Goal: Browse casually

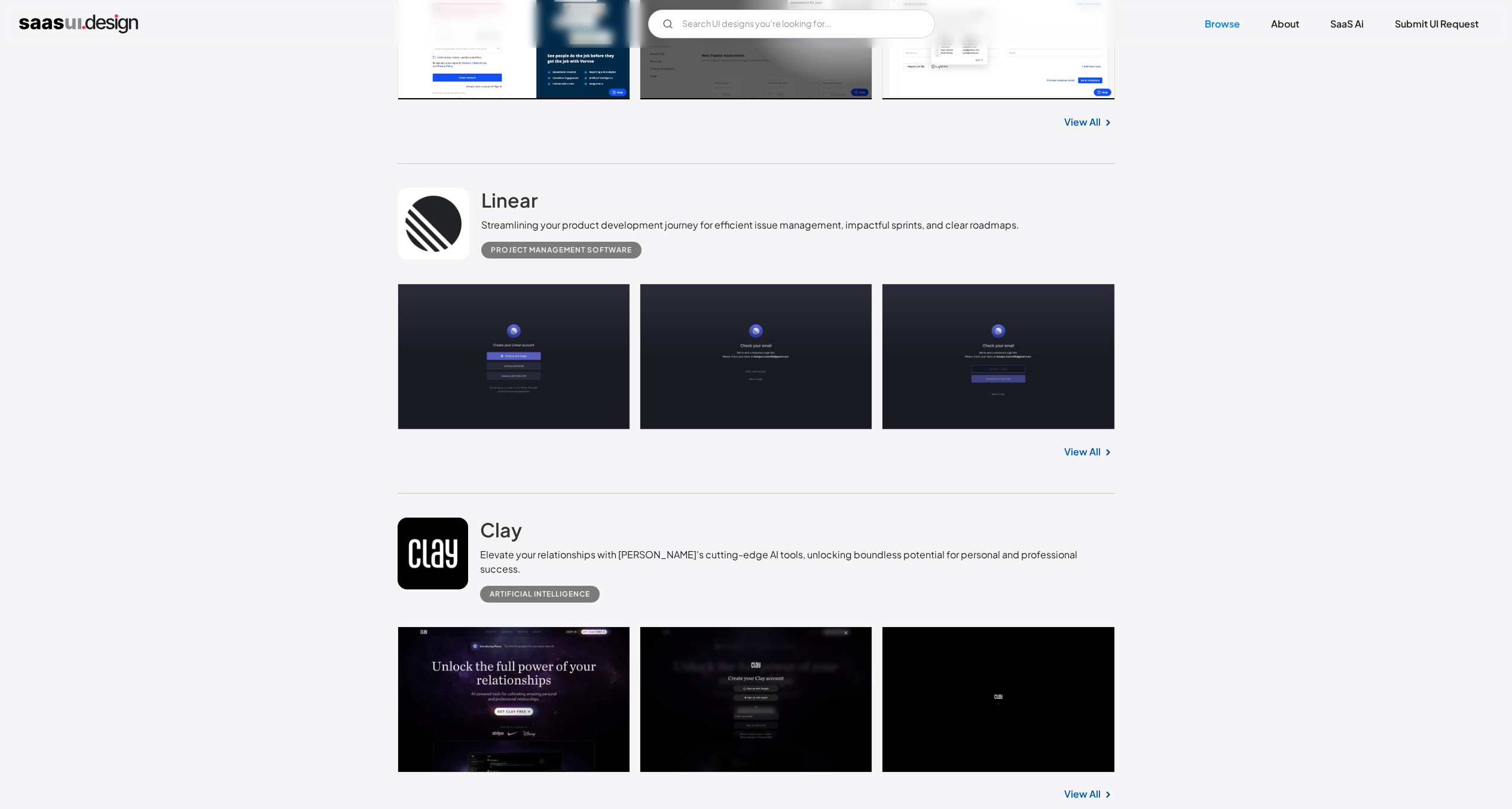
scroll to position [12145, 0]
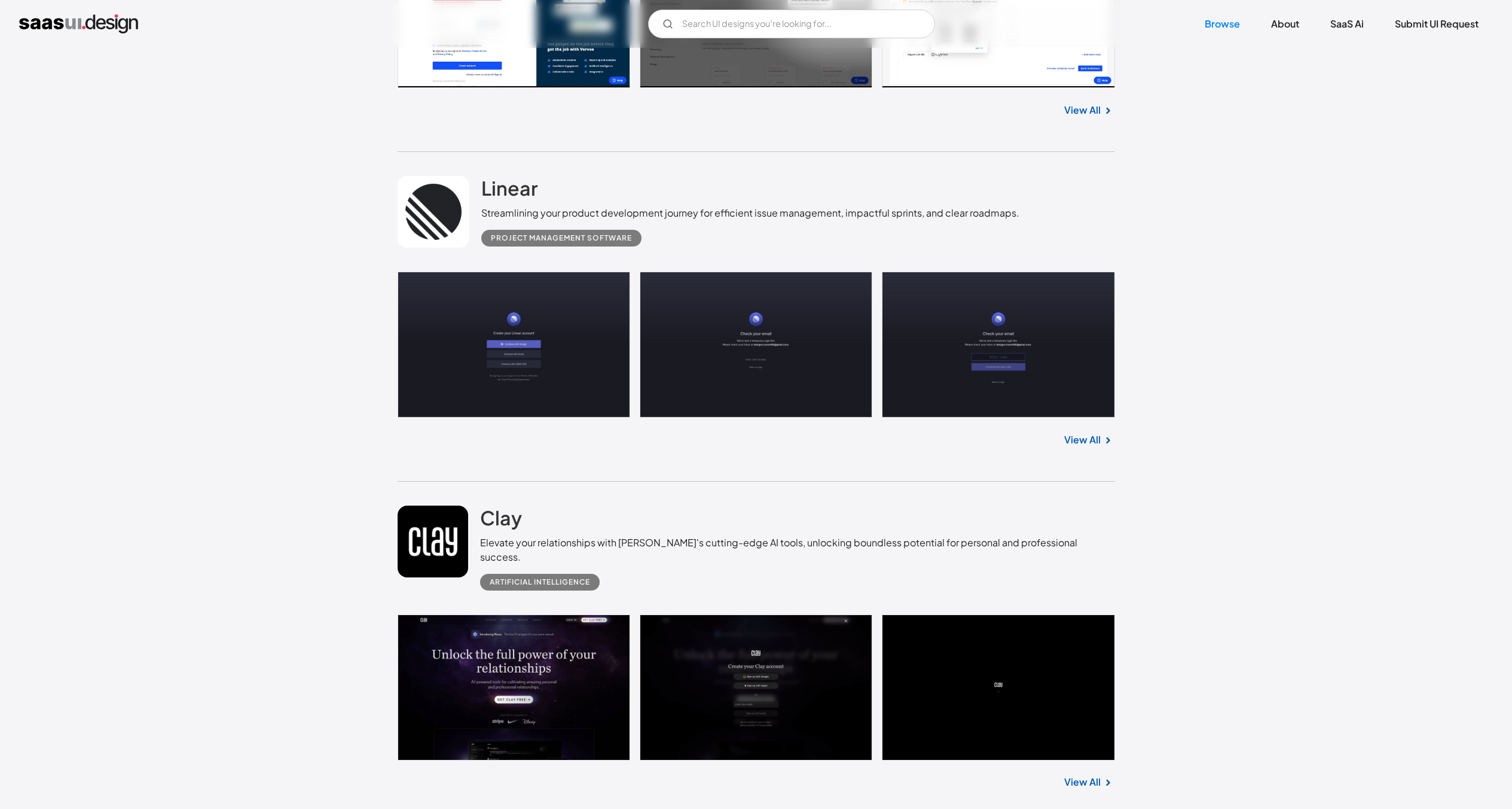
click at [968, 363] on link at bounding box center [756, 344] width 718 height 146
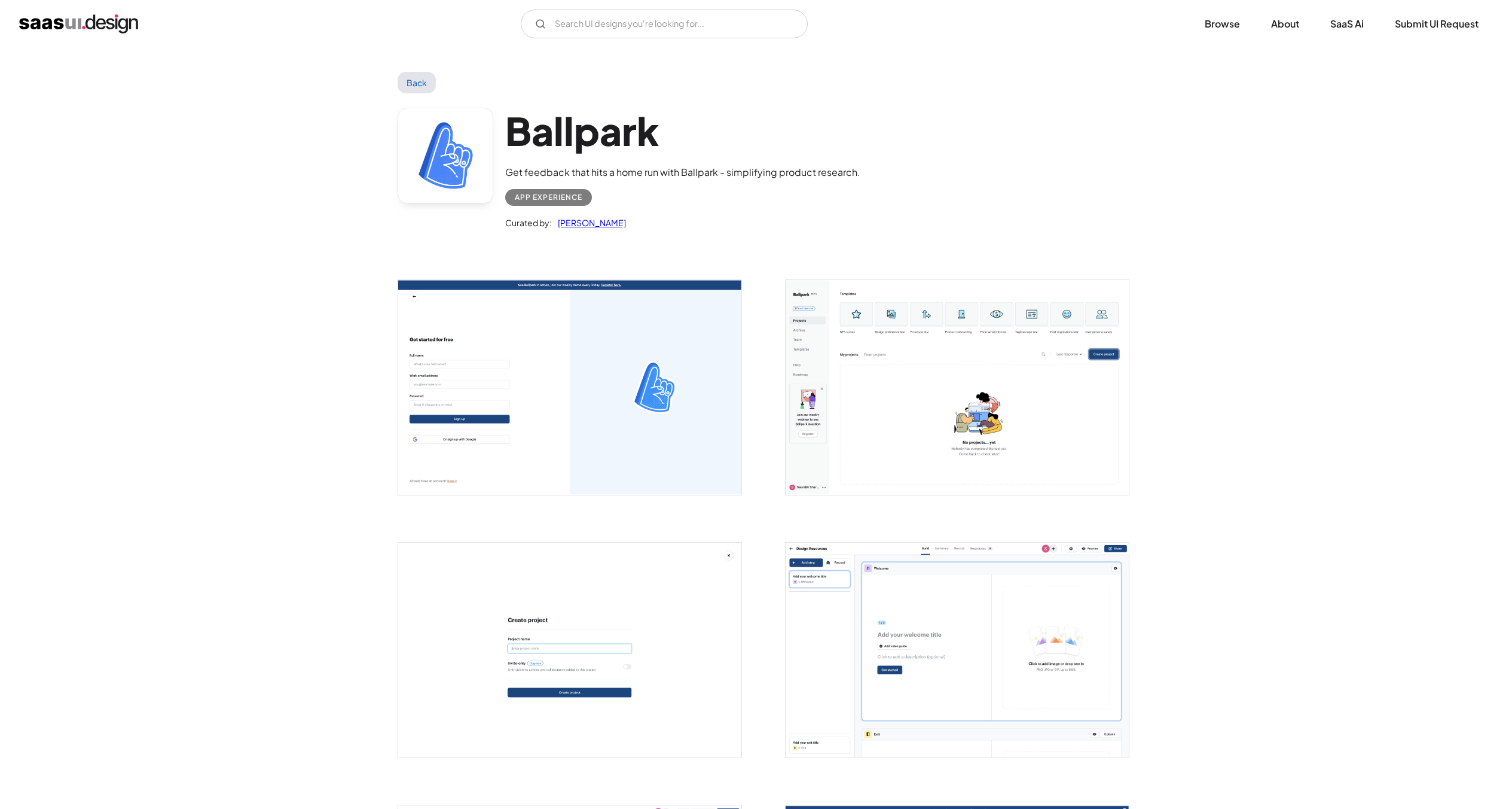
click at [923, 419] on img "open lightbox" at bounding box center [957, 387] width 343 height 215
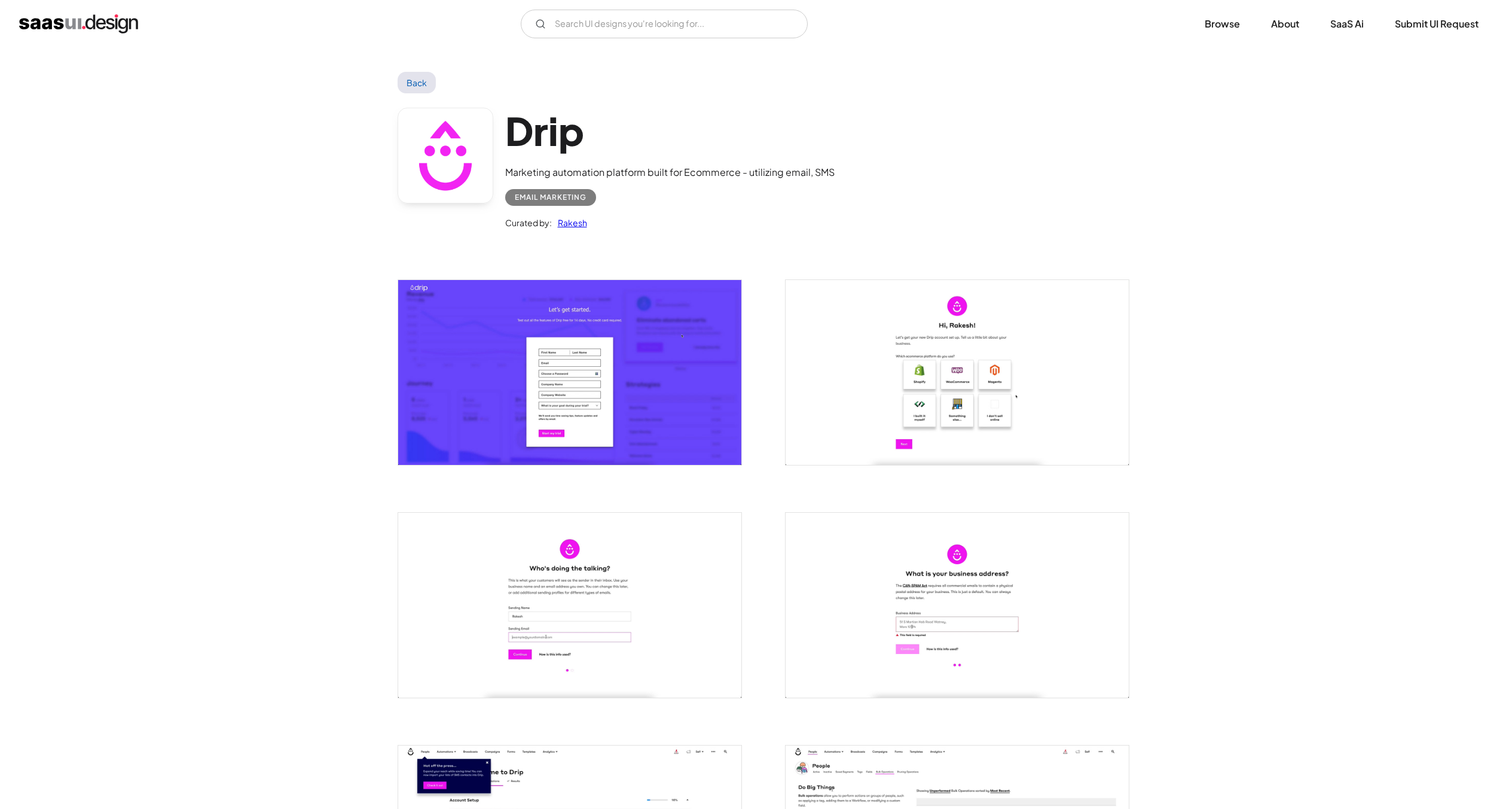
click at [863, 397] on img "open lightbox" at bounding box center [957, 372] width 343 height 185
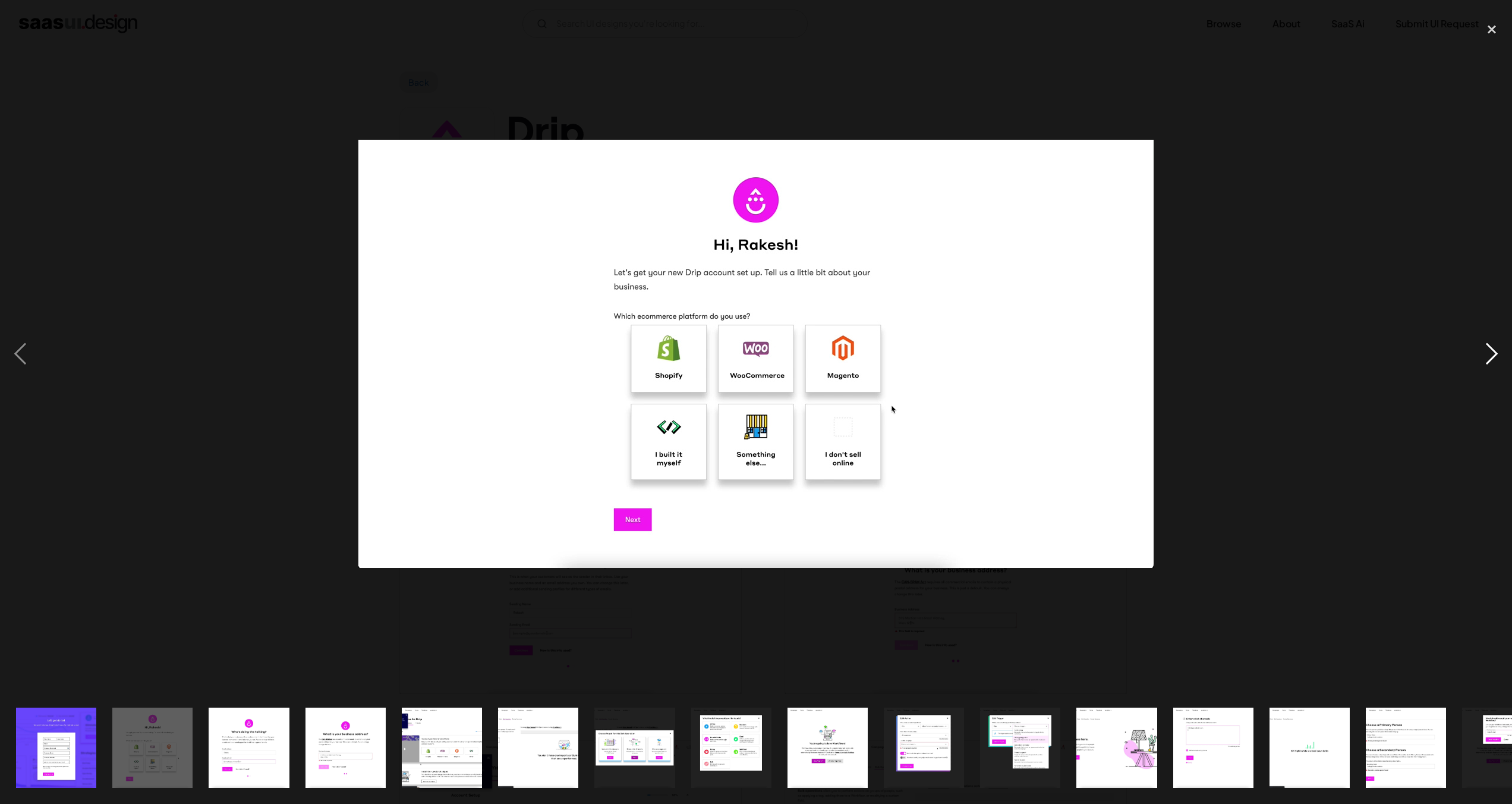
click at [1488, 349] on div "next image" at bounding box center [1492, 354] width 40 height 676
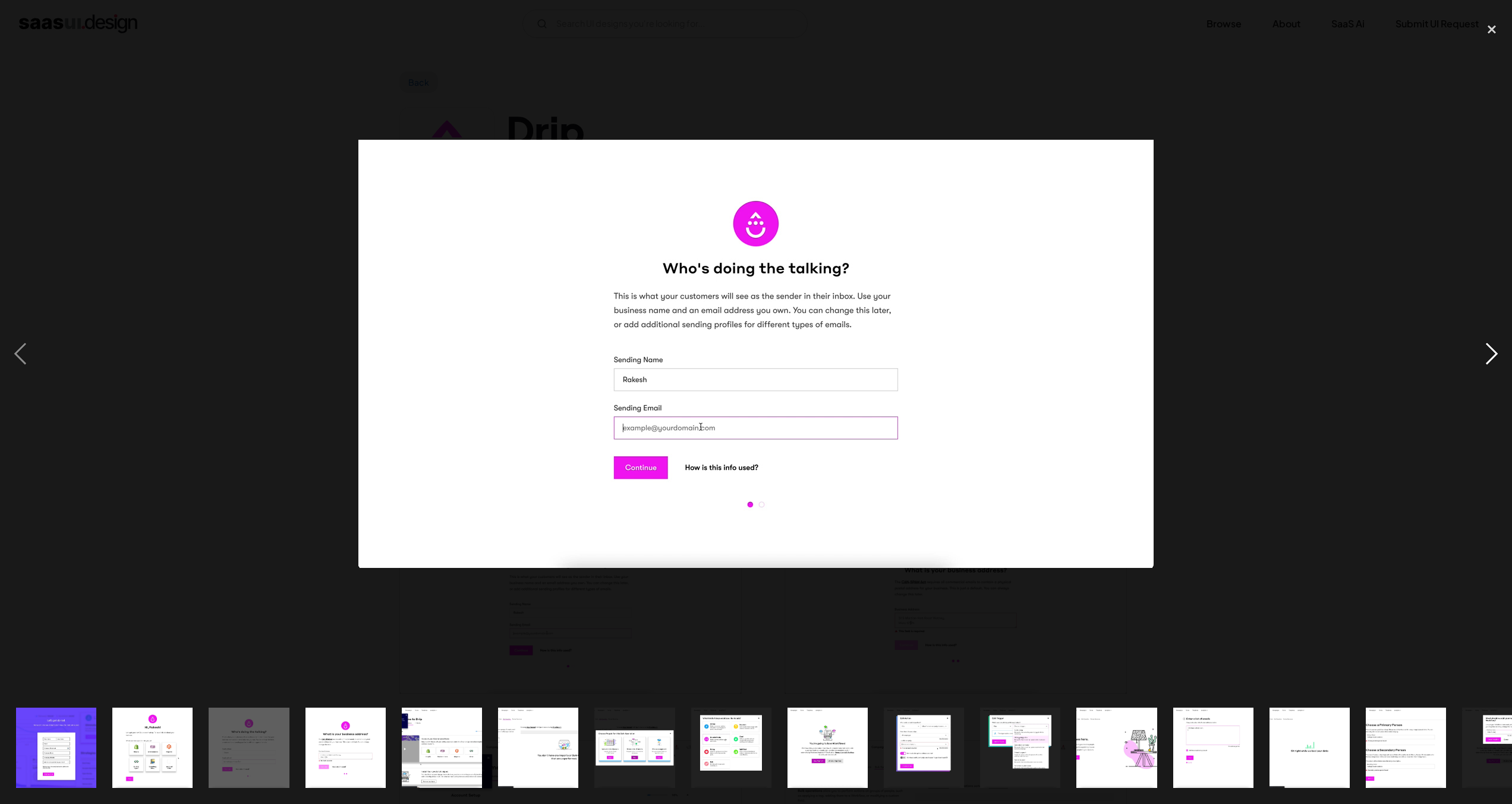
click at [1488, 349] on div "next image" at bounding box center [1492, 354] width 40 height 676
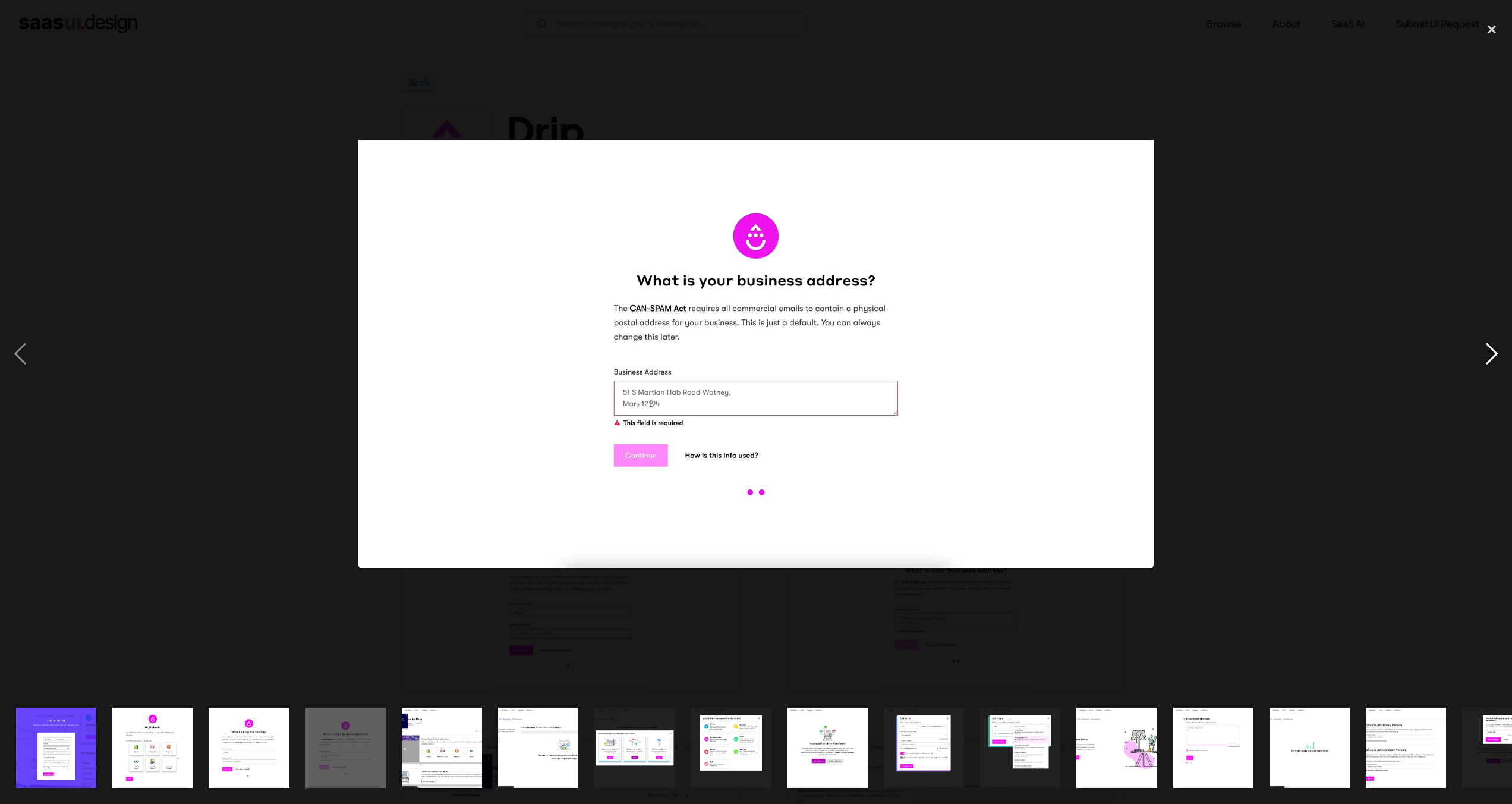
click at [1488, 349] on div "next image" at bounding box center [1492, 354] width 40 height 676
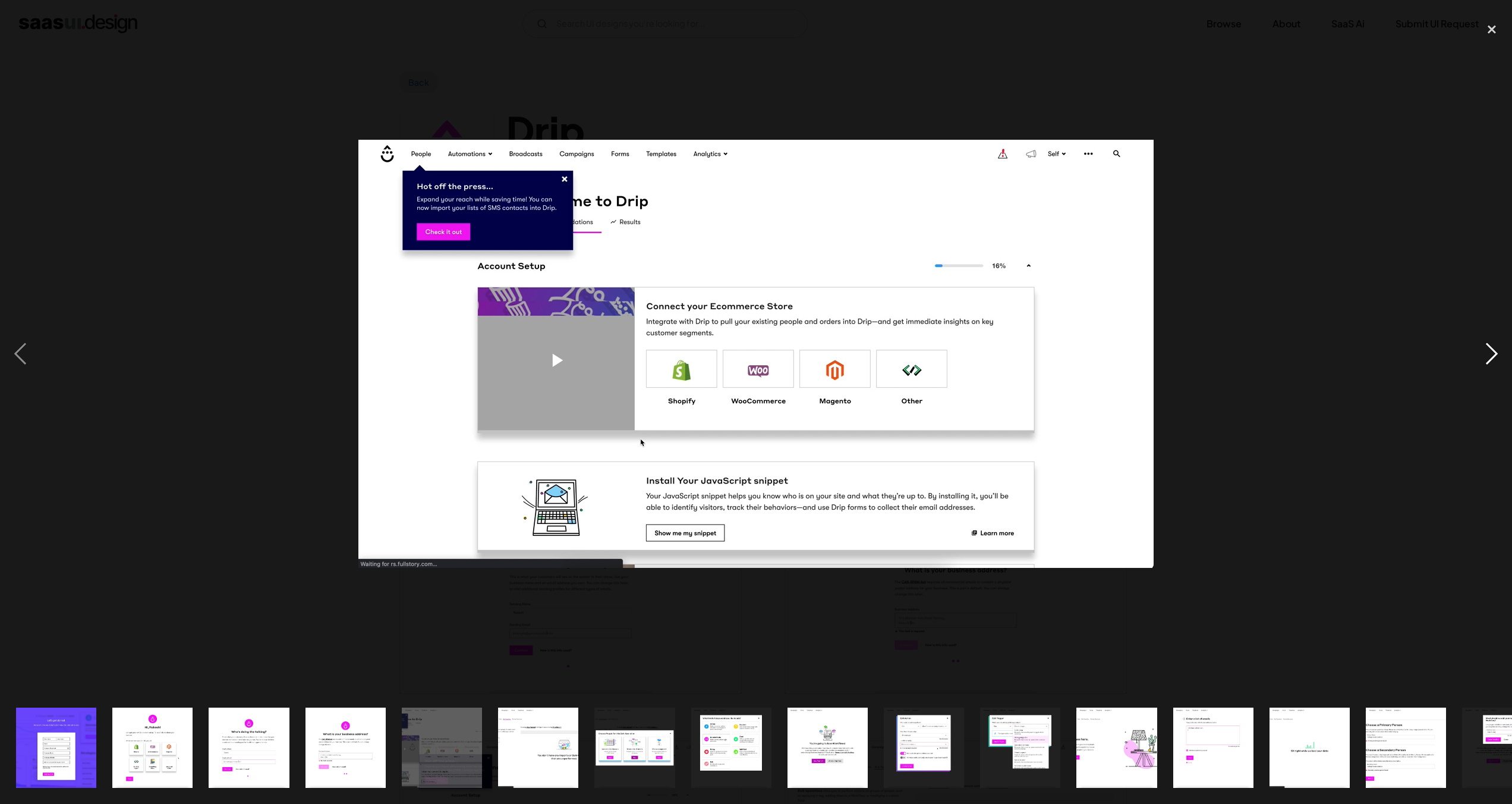
click at [1488, 349] on div "next image" at bounding box center [1492, 354] width 40 height 676
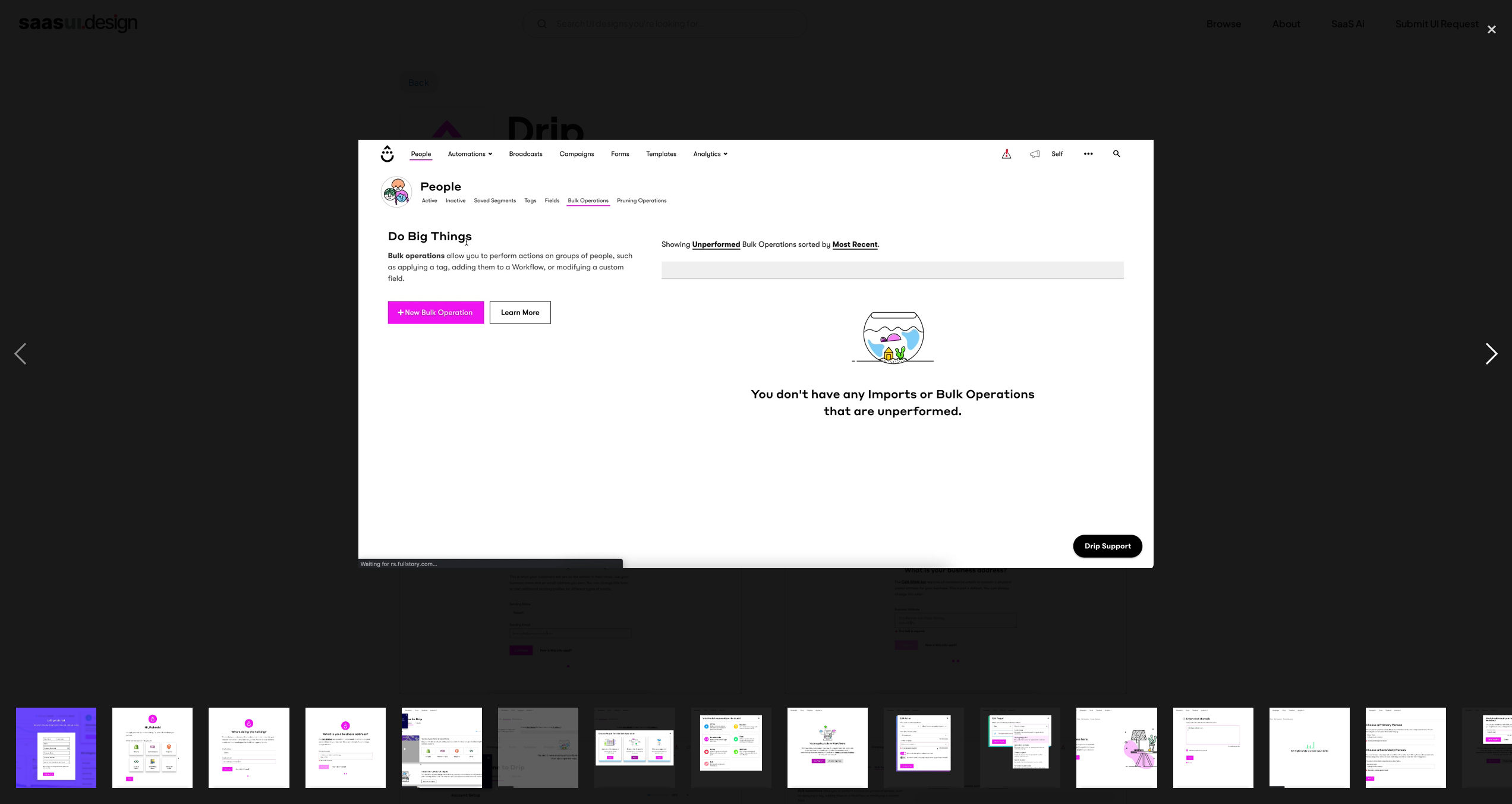
click at [1488, 349] on div "next image" at bounding box center [1492, 354] width 40 height 676
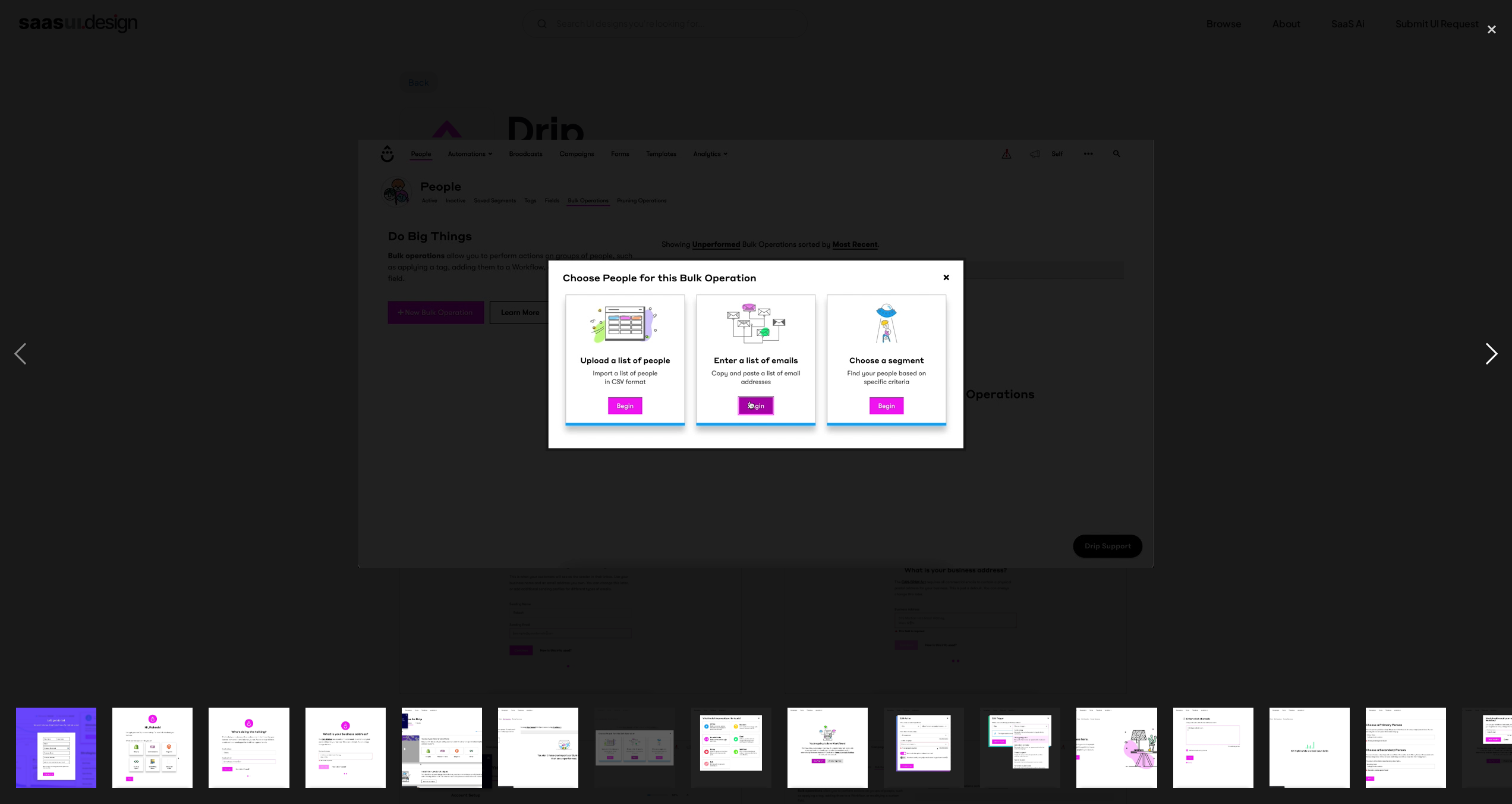
click at [1488, 349] on div "next image" at bounding box center [1492, 354] width 40 height 676
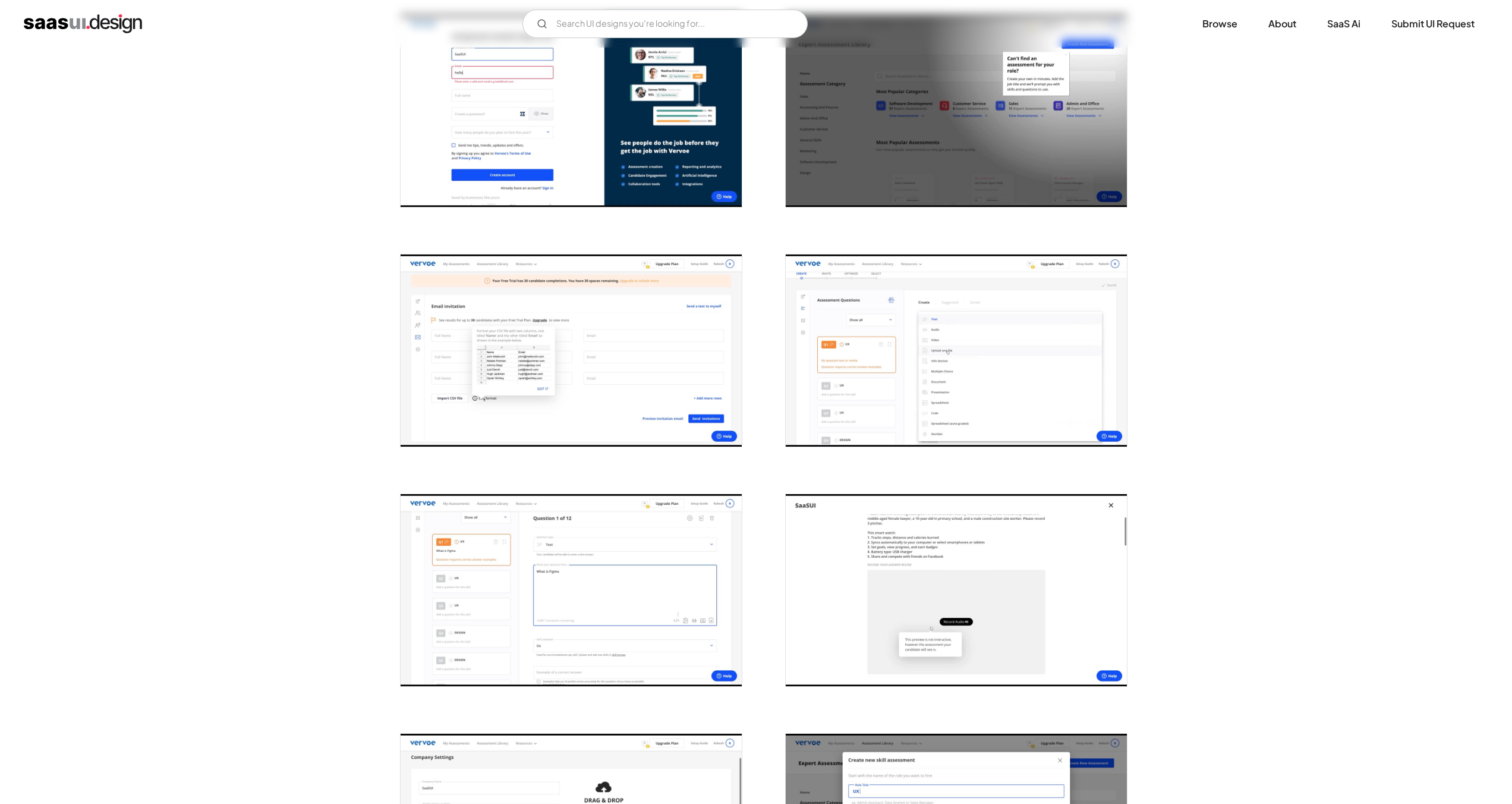
scroll to position [357, 0]
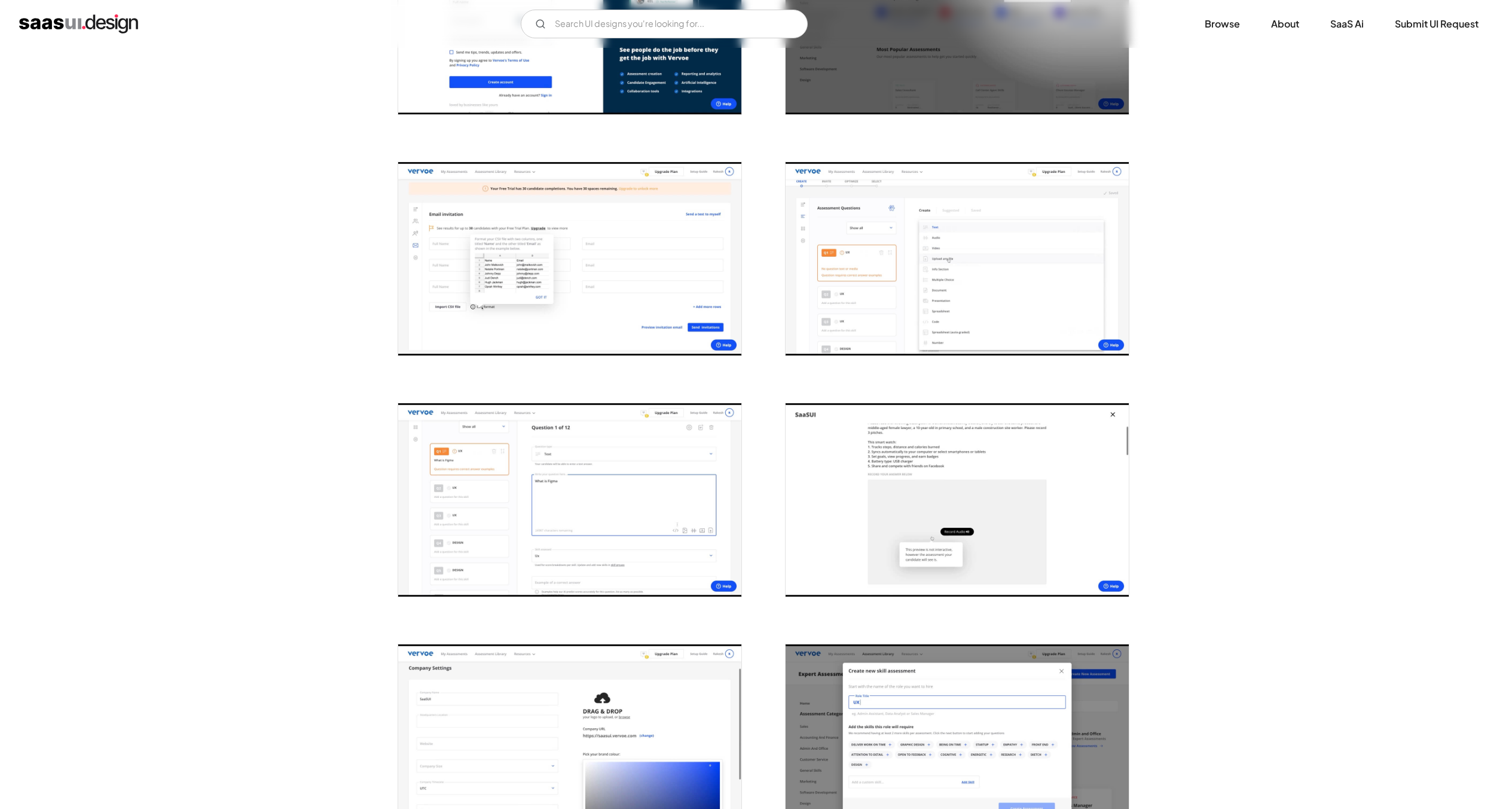
click at [989, 280] on img "open lightbox" at bounding box center [957, 259] width 343 height 193
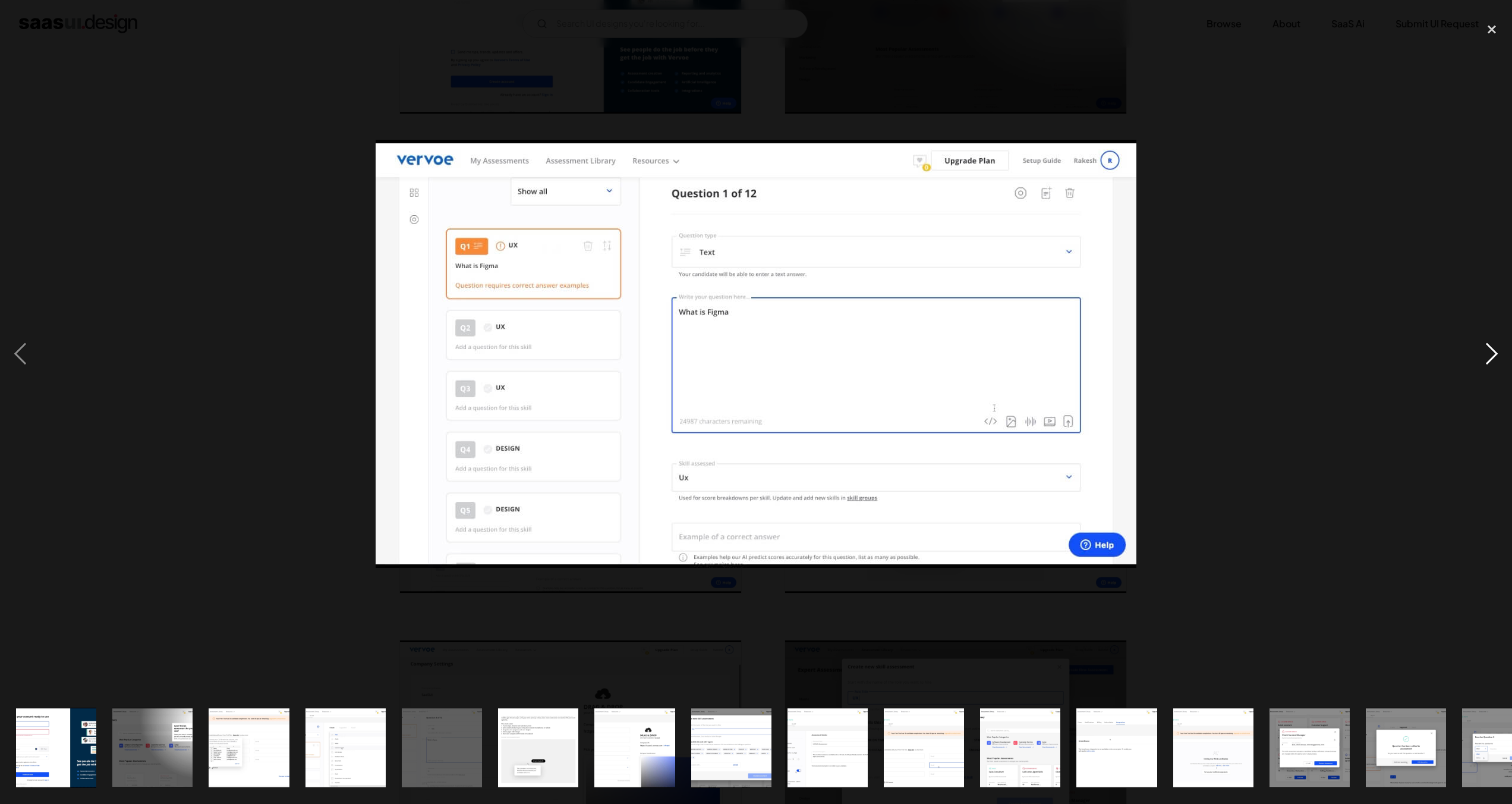
click at [1487, 359] on div "next image" at bounding box center [1492, 354] width 40 height 676
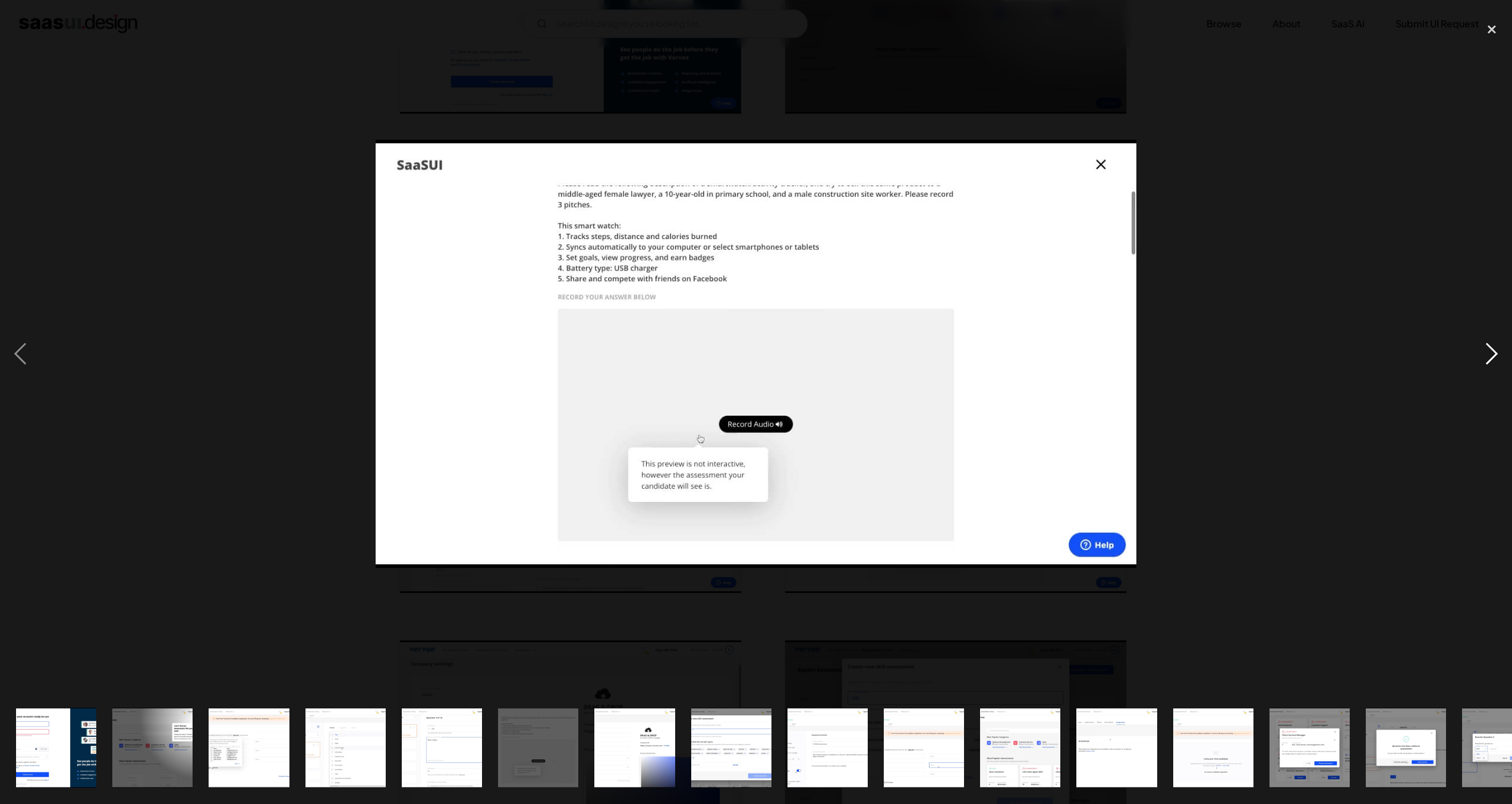
click at [1487, 359] on div "next image" at bounding box center [1492, 354] width 40 height 676
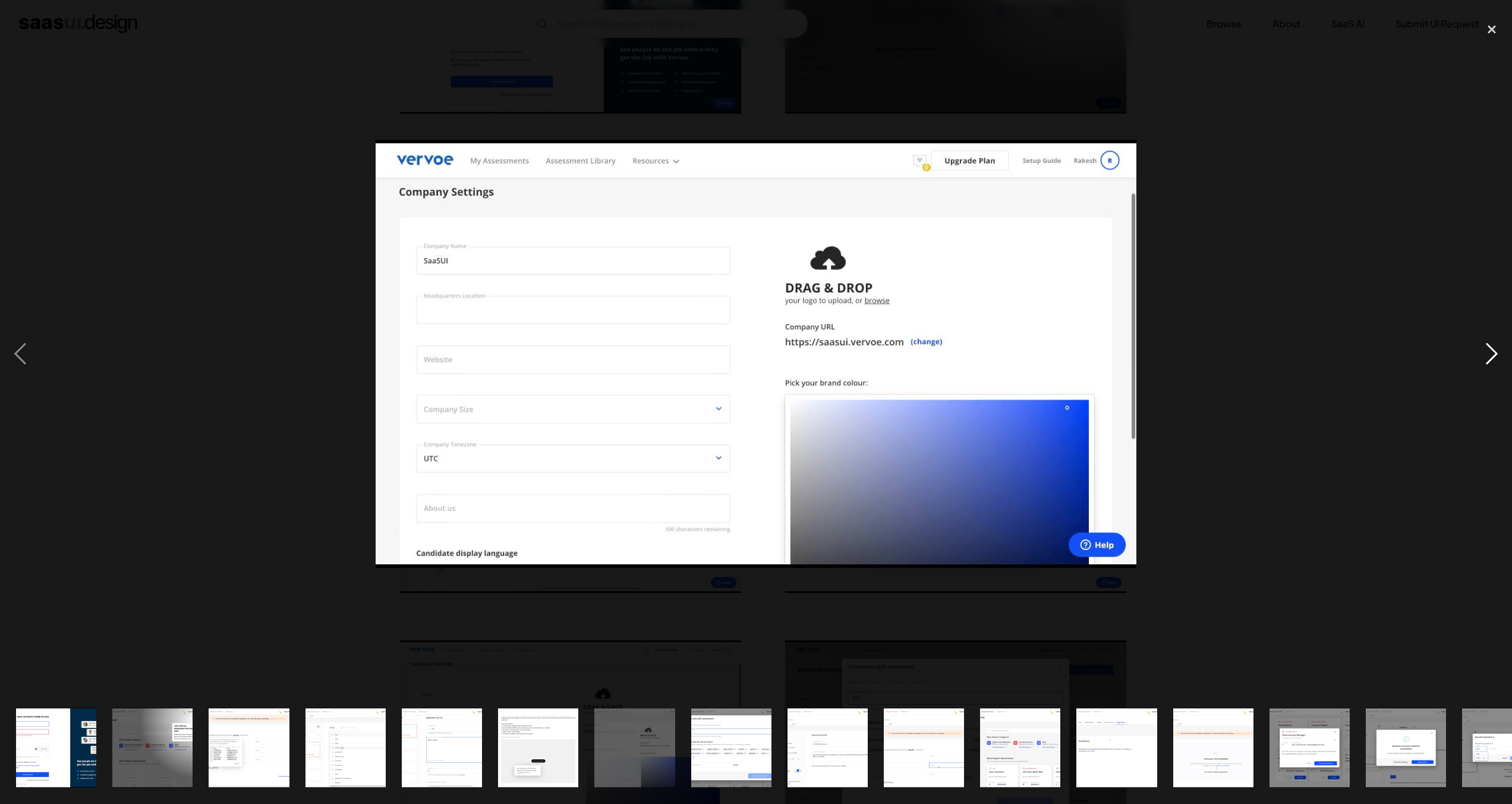
click at [1487, 359] on div "next image" at bounding box center [1492, 354] width 40 height 676
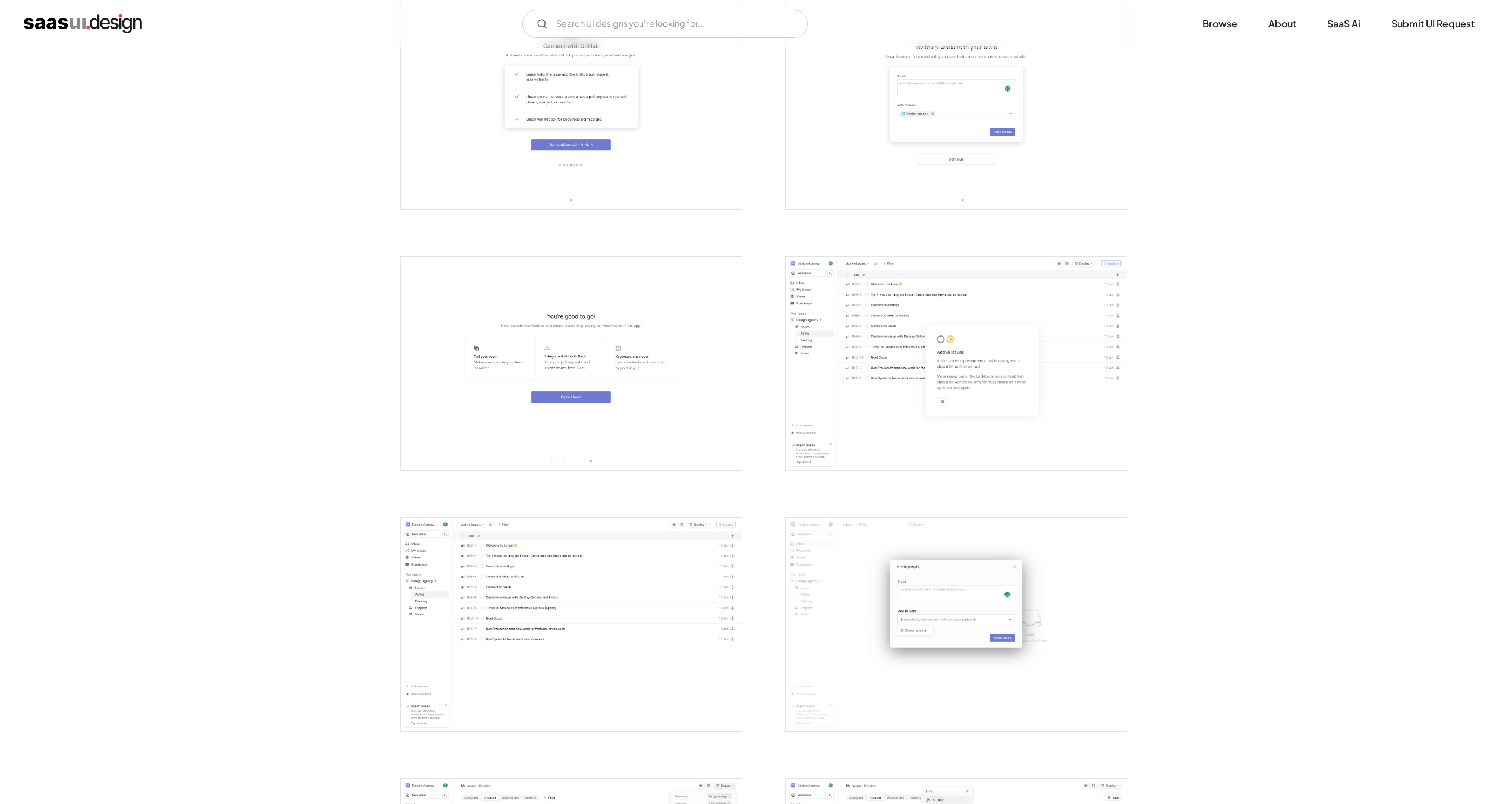
scroll to position [1070, 0]
click at [877, 416] on img "open lightbox" at bounding box center [951, 359] width 341 height 213
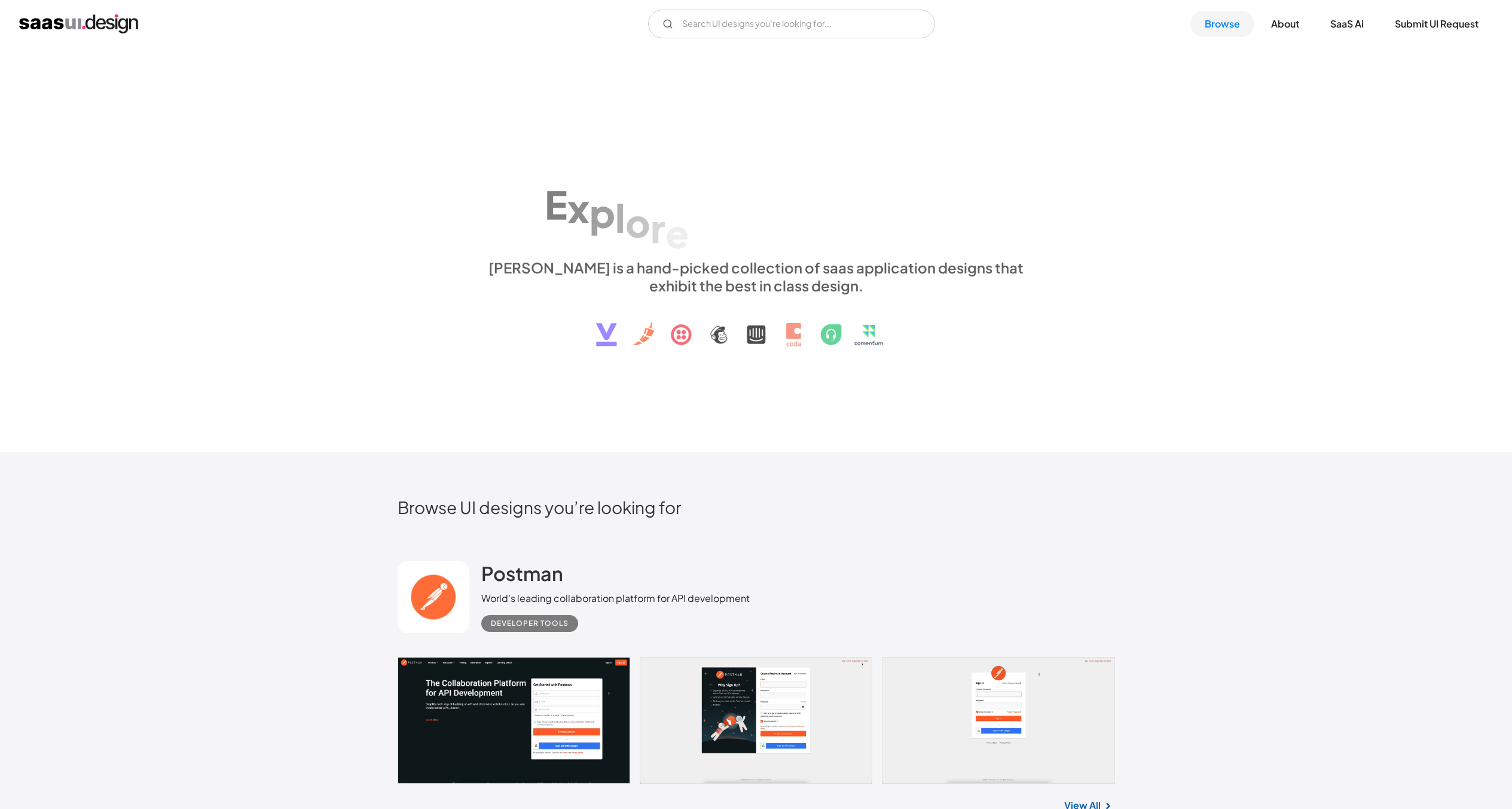
scroll to position [8932, 0]
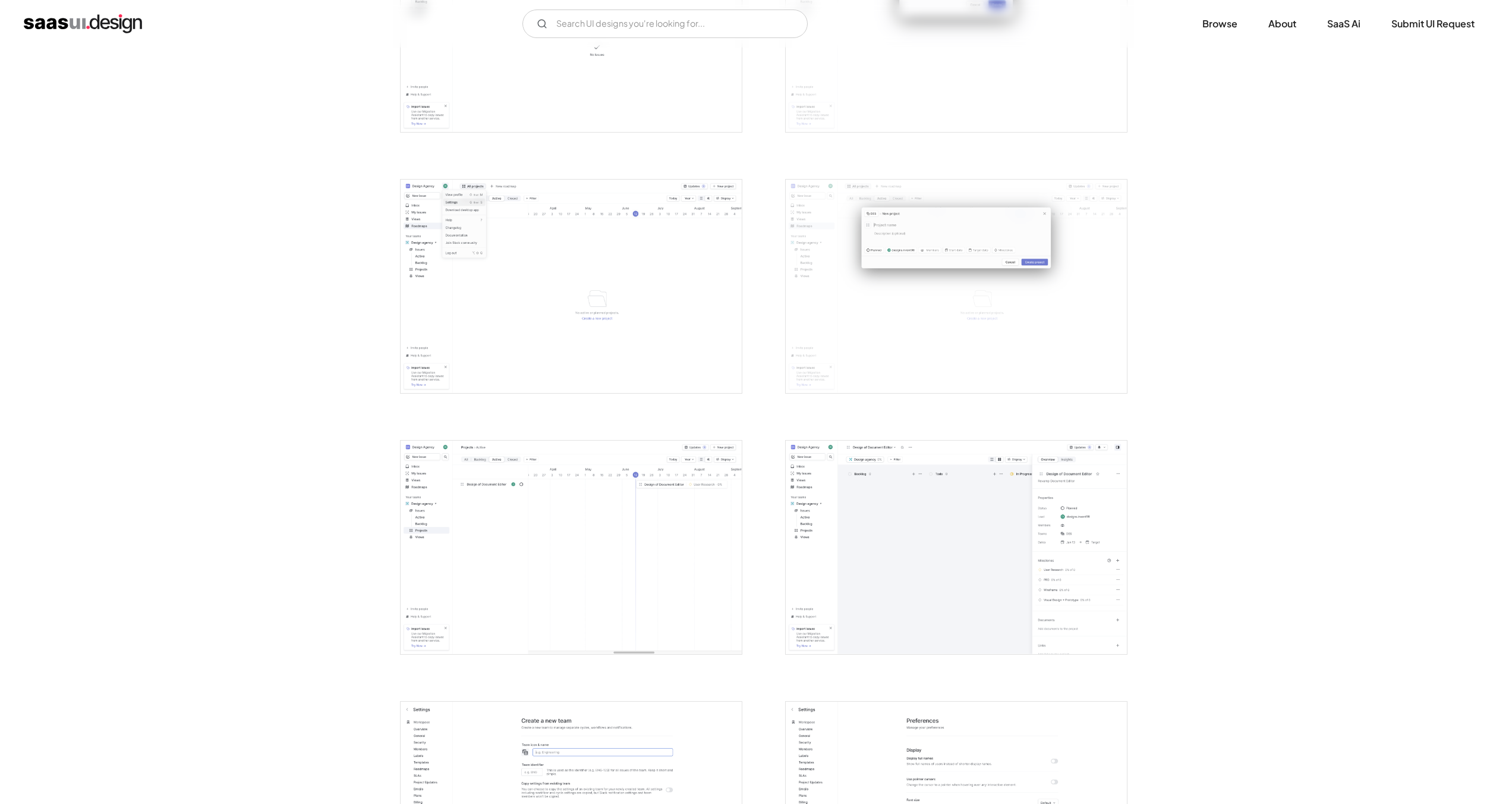
scroll to position [2200, 0]
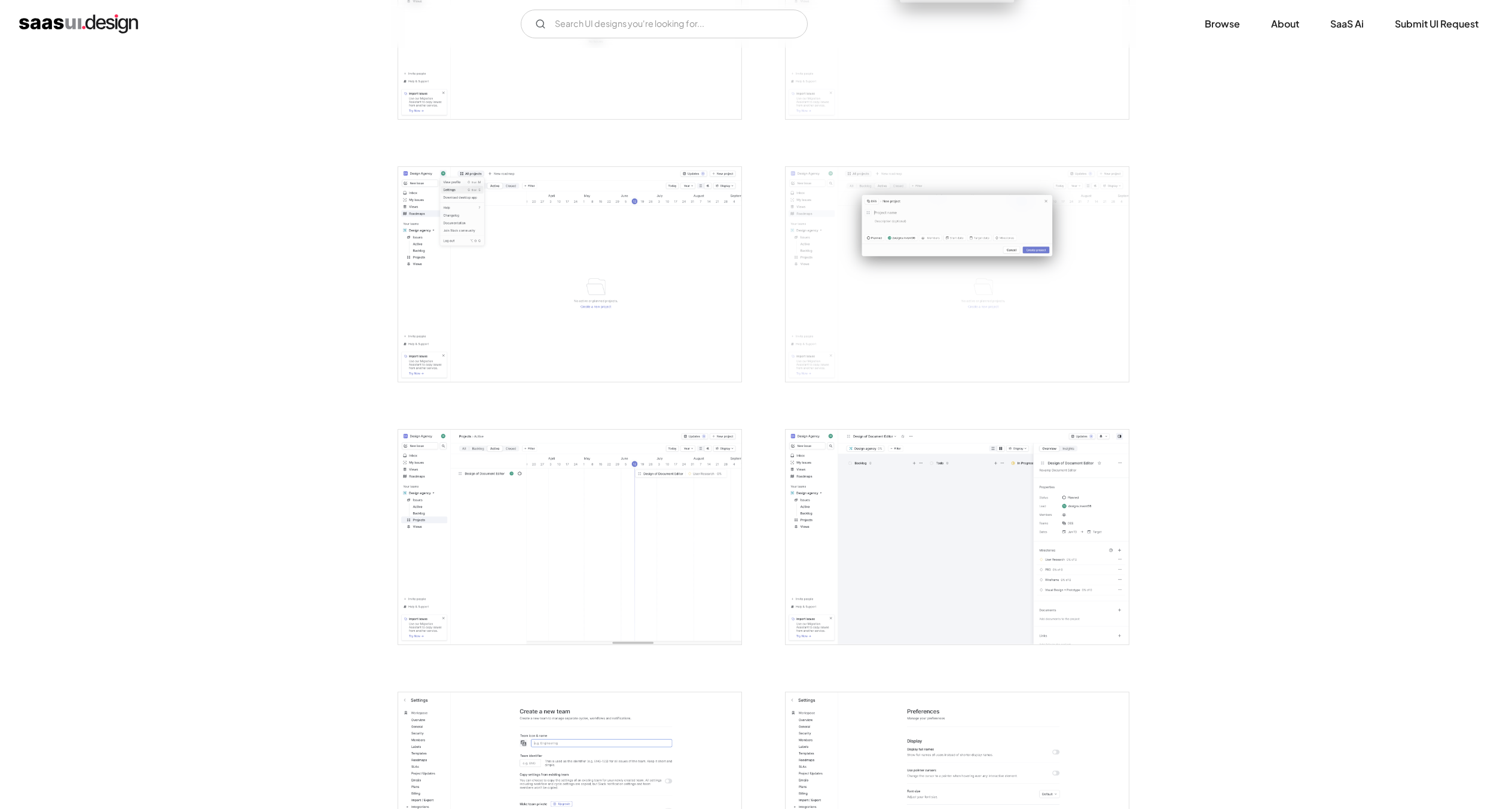
click at [630, 253] on img "open lightbox" at bounding box center [570, 274] width 343 height 215
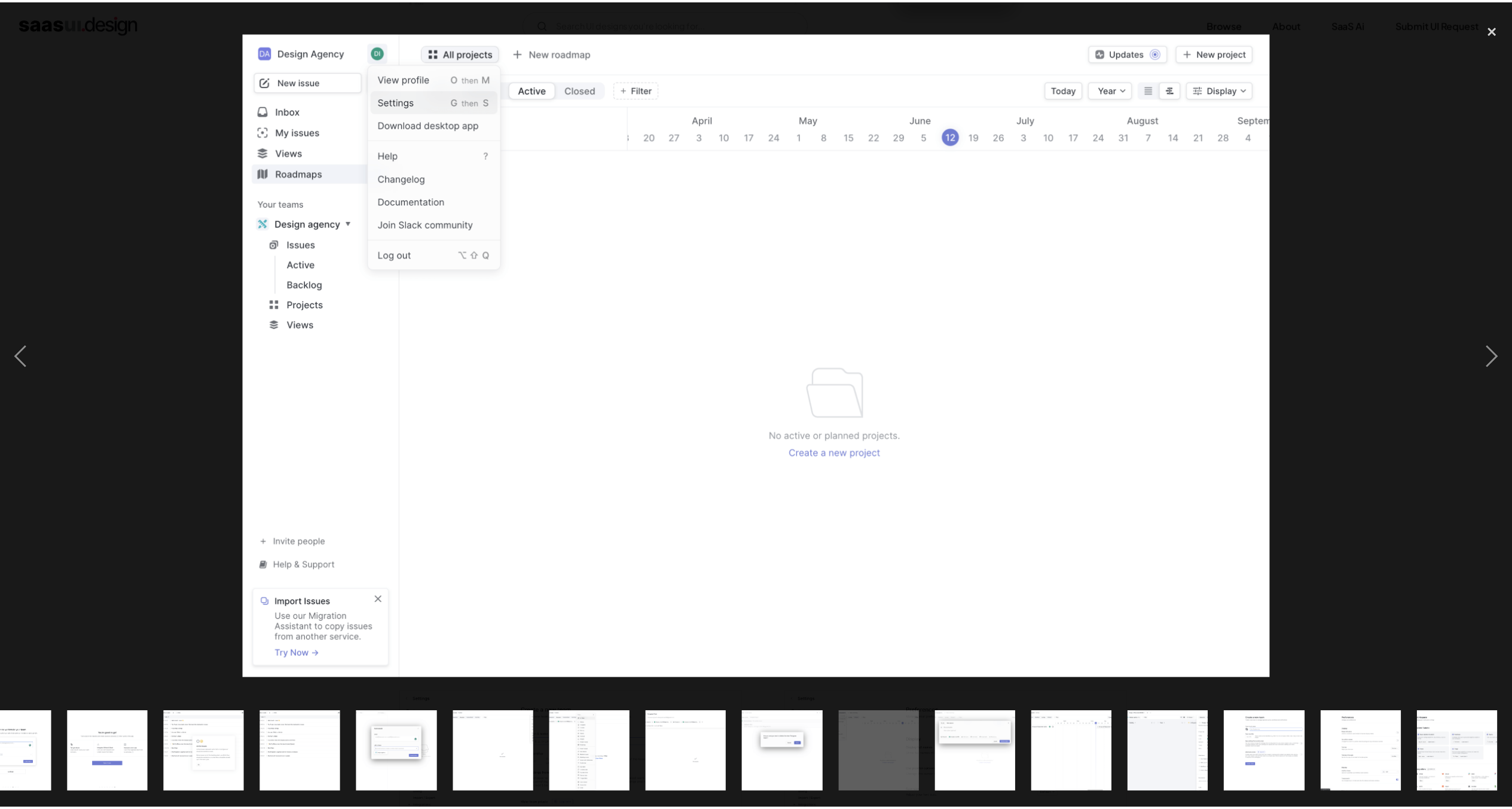
scroll to position [0, 726]
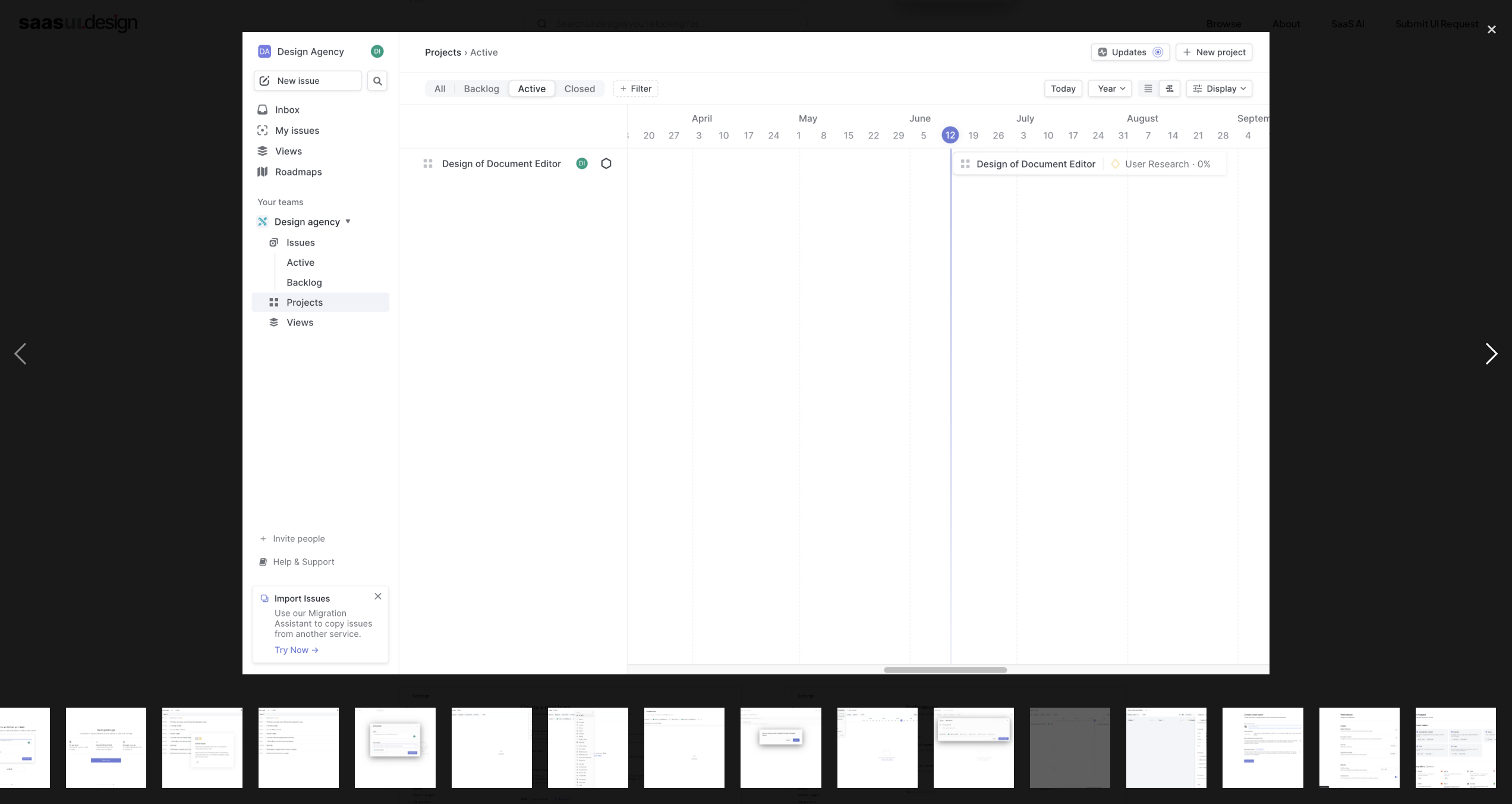
click at [1487, 331] on div "next image" at bounding box center [1492, 354] width 40 height 676
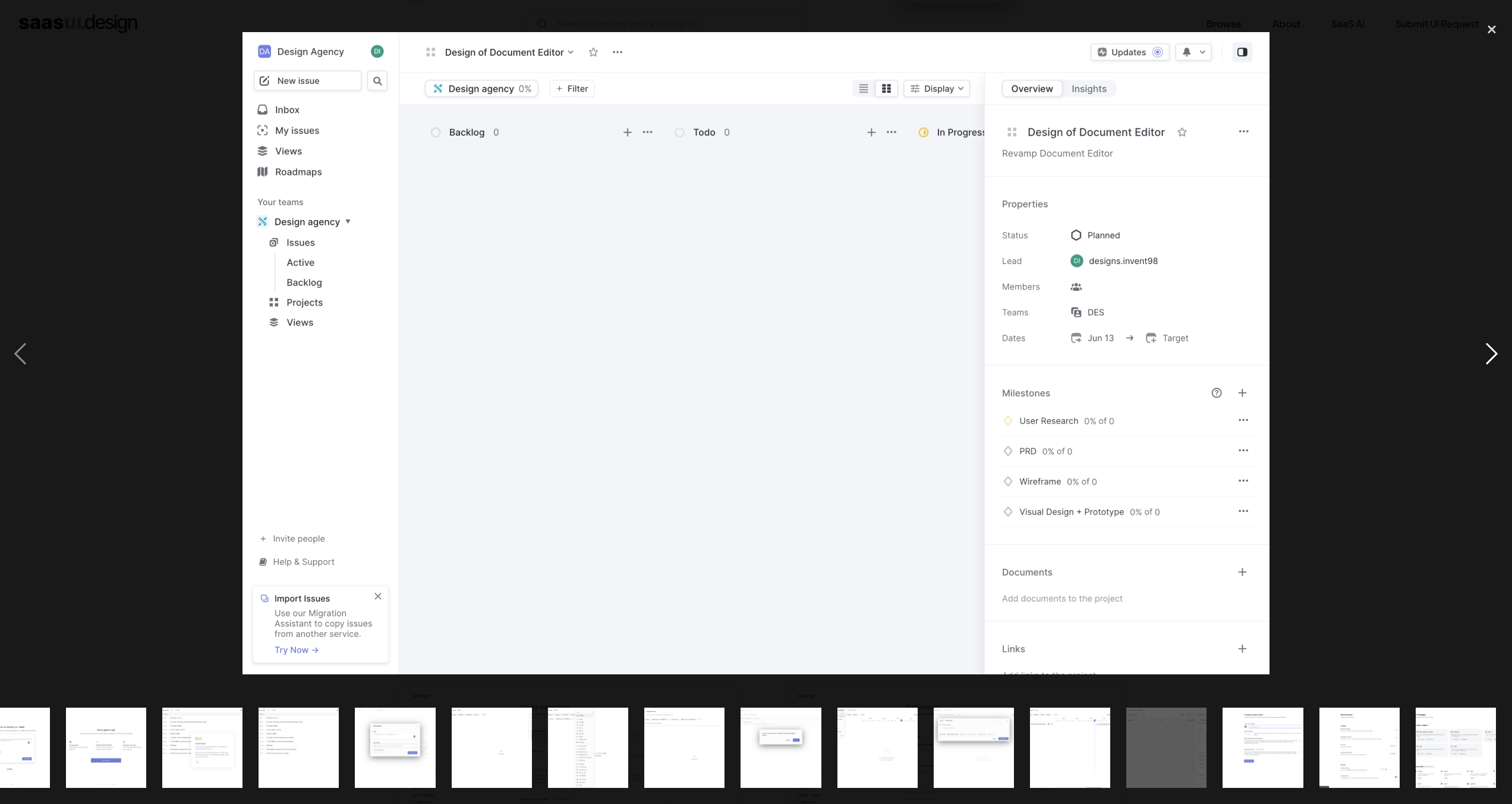
click at [1499, 339] on div "next image" at bounding box center [1492, 354] width 40 height 676
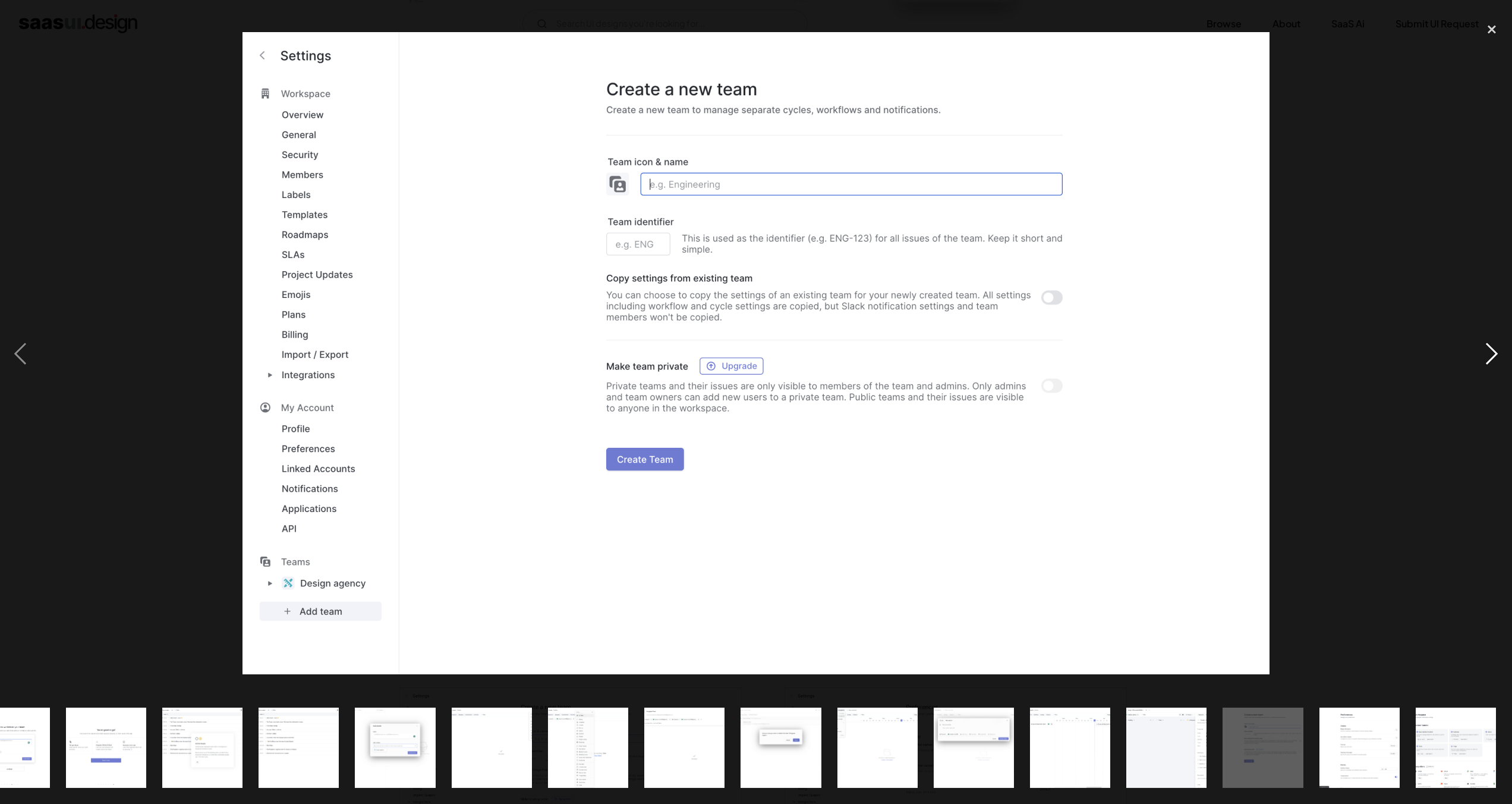
click at [1499, 339] on div "next image" at bounding box center [1492, 354] width 40 height 676
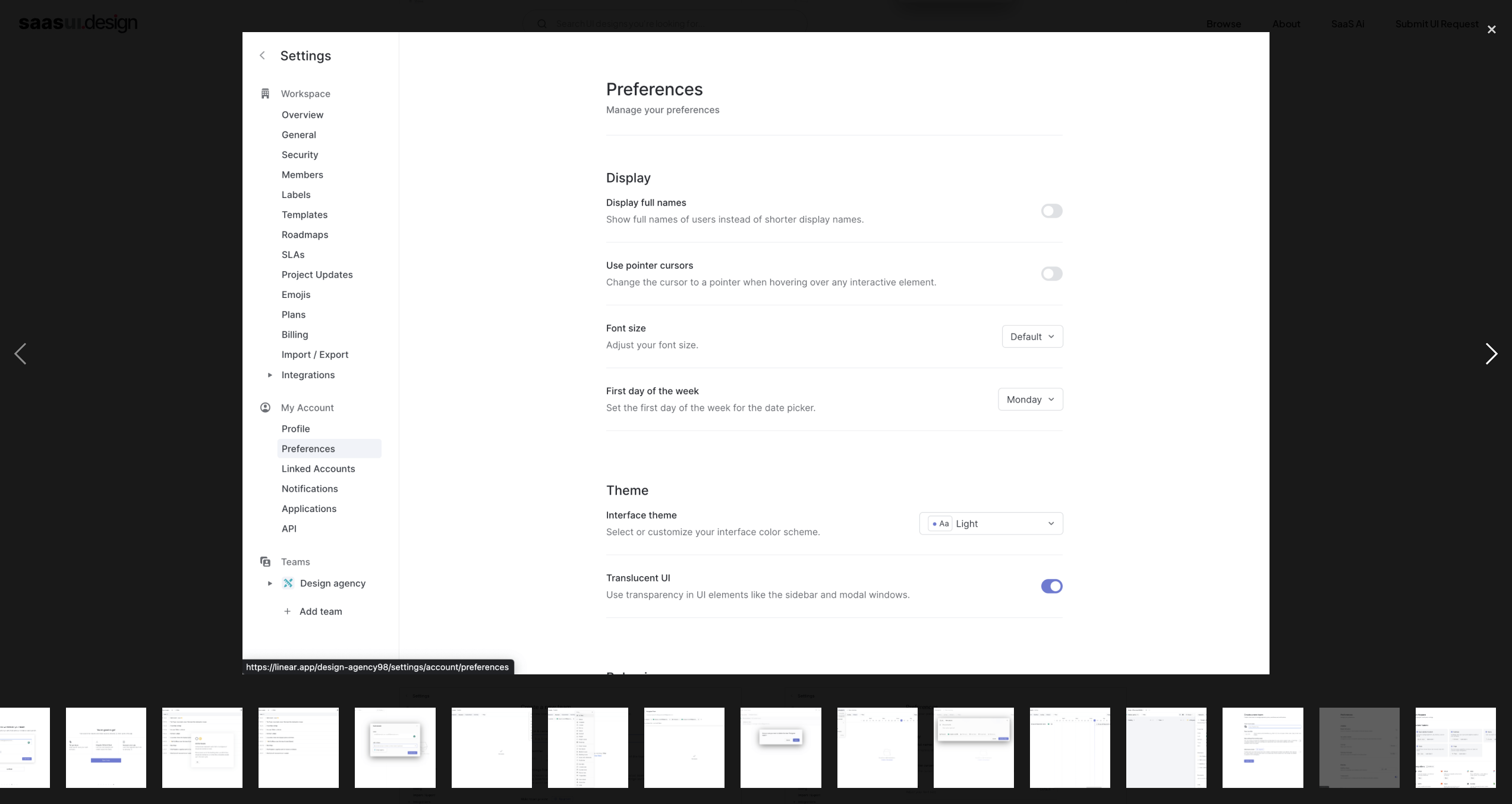
click at [1499, 339] on div "next image" at bounding box center [1492, 354] width 40 height 676
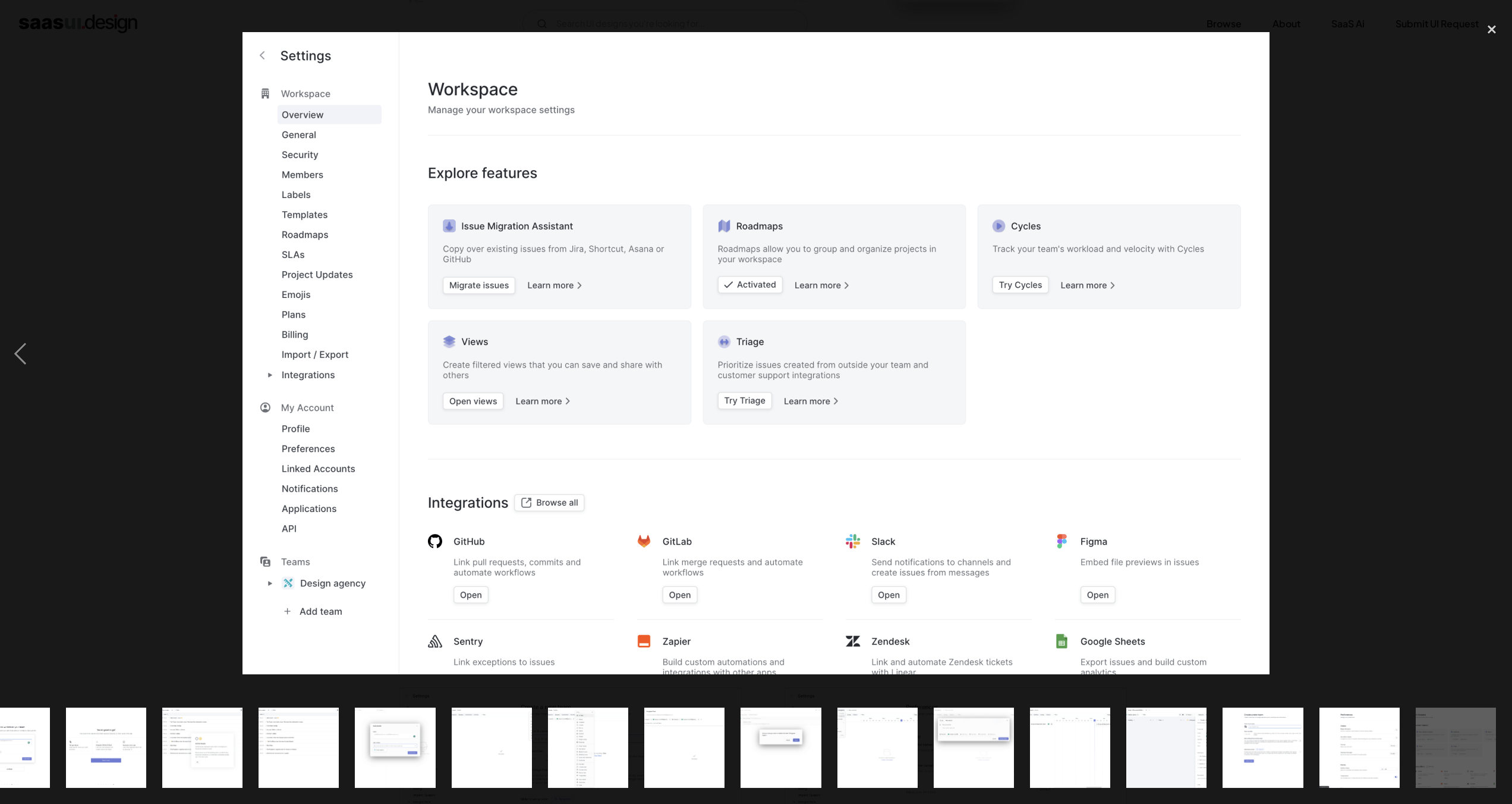
click at [1499, 339] on div "next image" at bounding box center [1492, 354] width 40 height 676
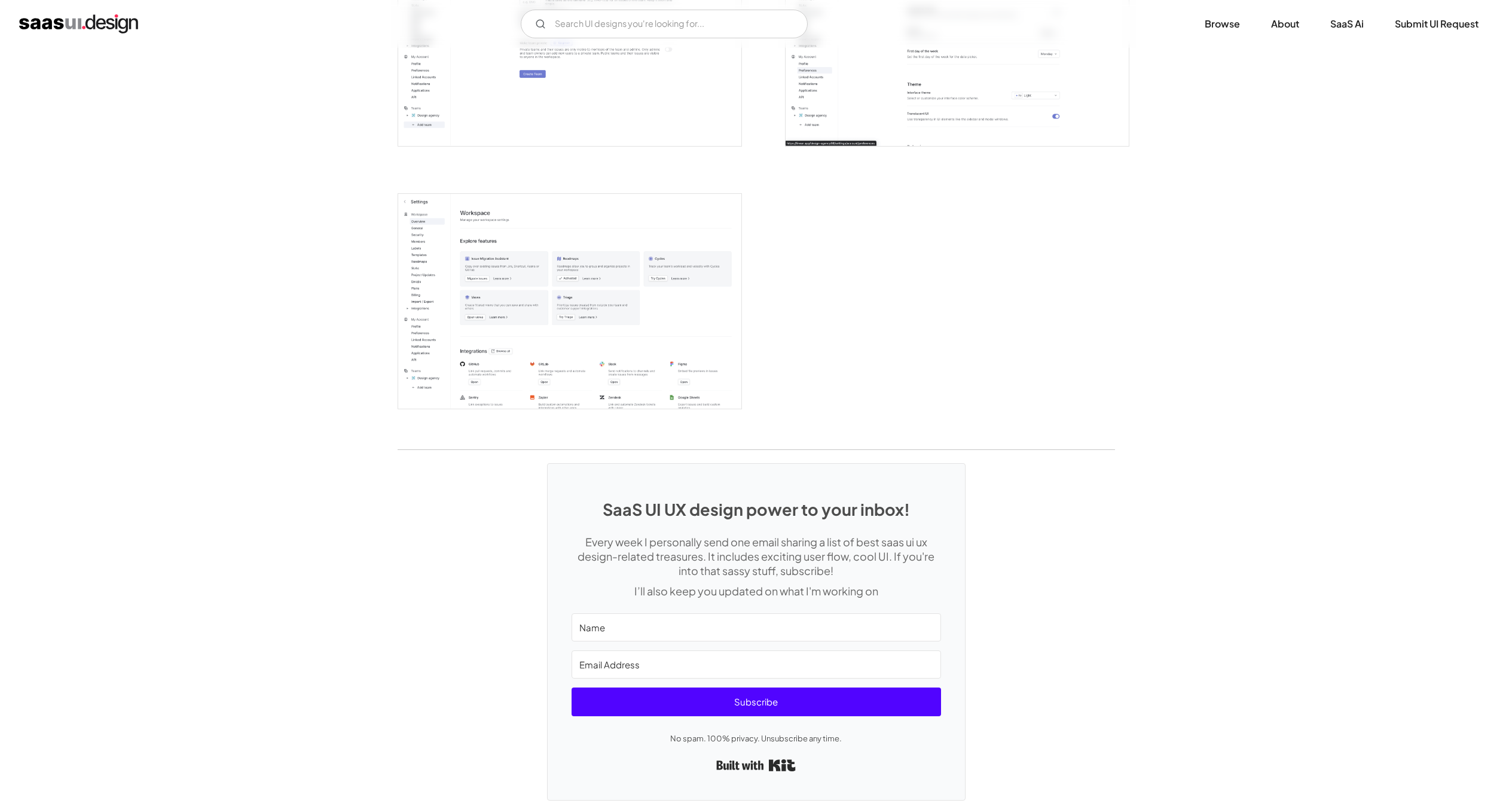
scroll to position [3008, 0]
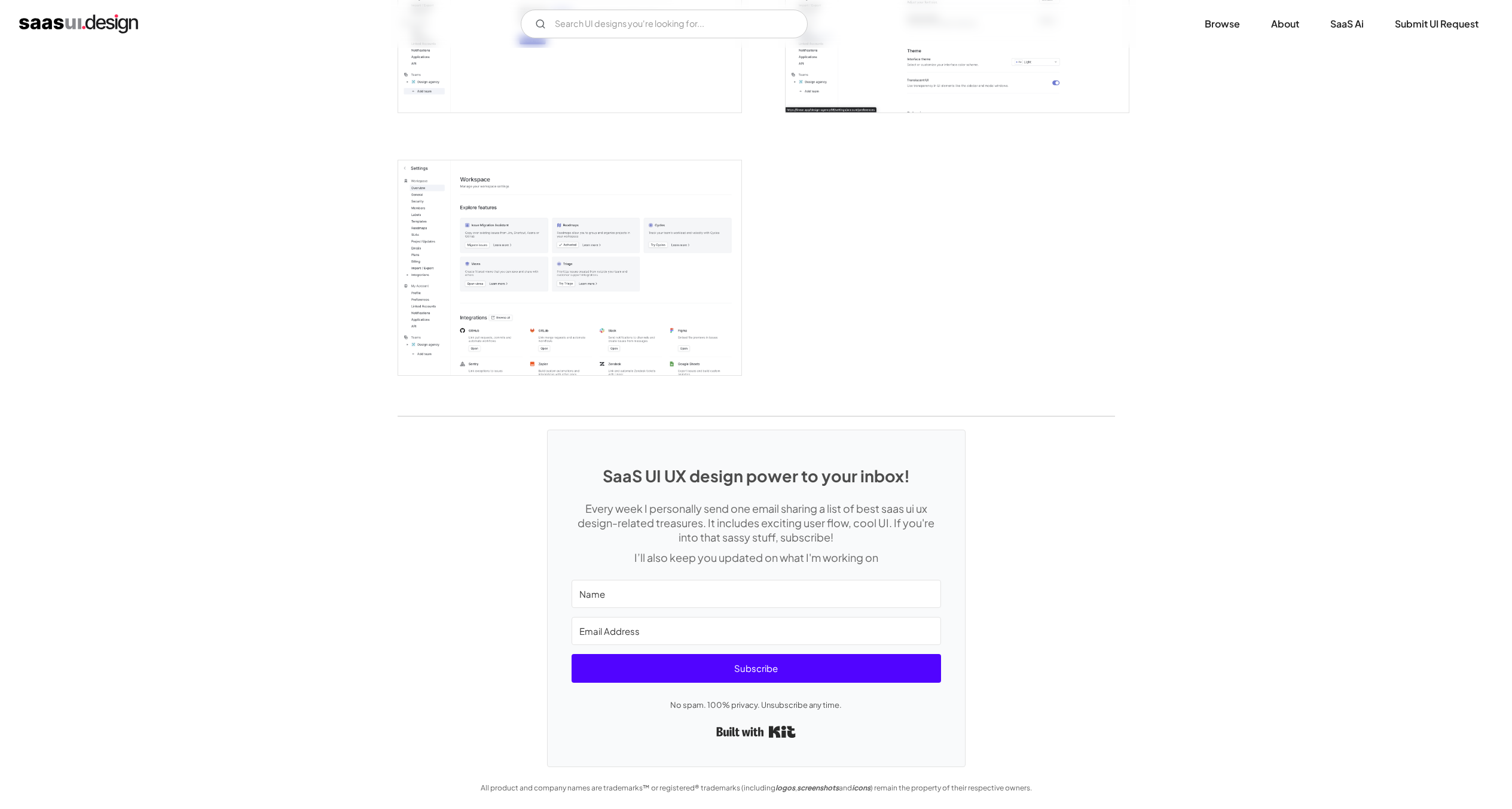
drag, startPoint x: 420, startPoint y: 411, endPoint x: 413, endPoint y: 408, distance: 7.6
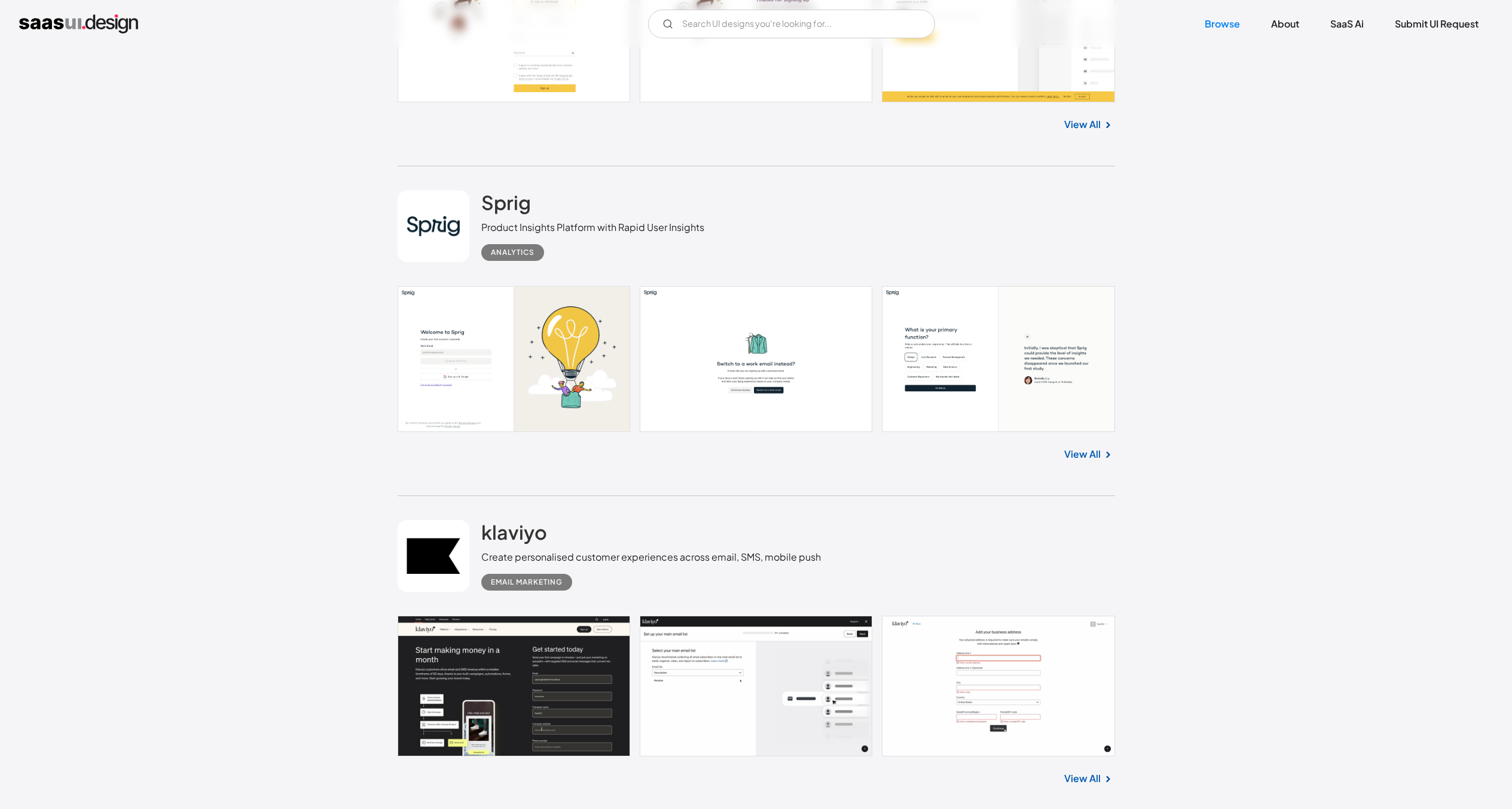
scroll to position [9463, 0]
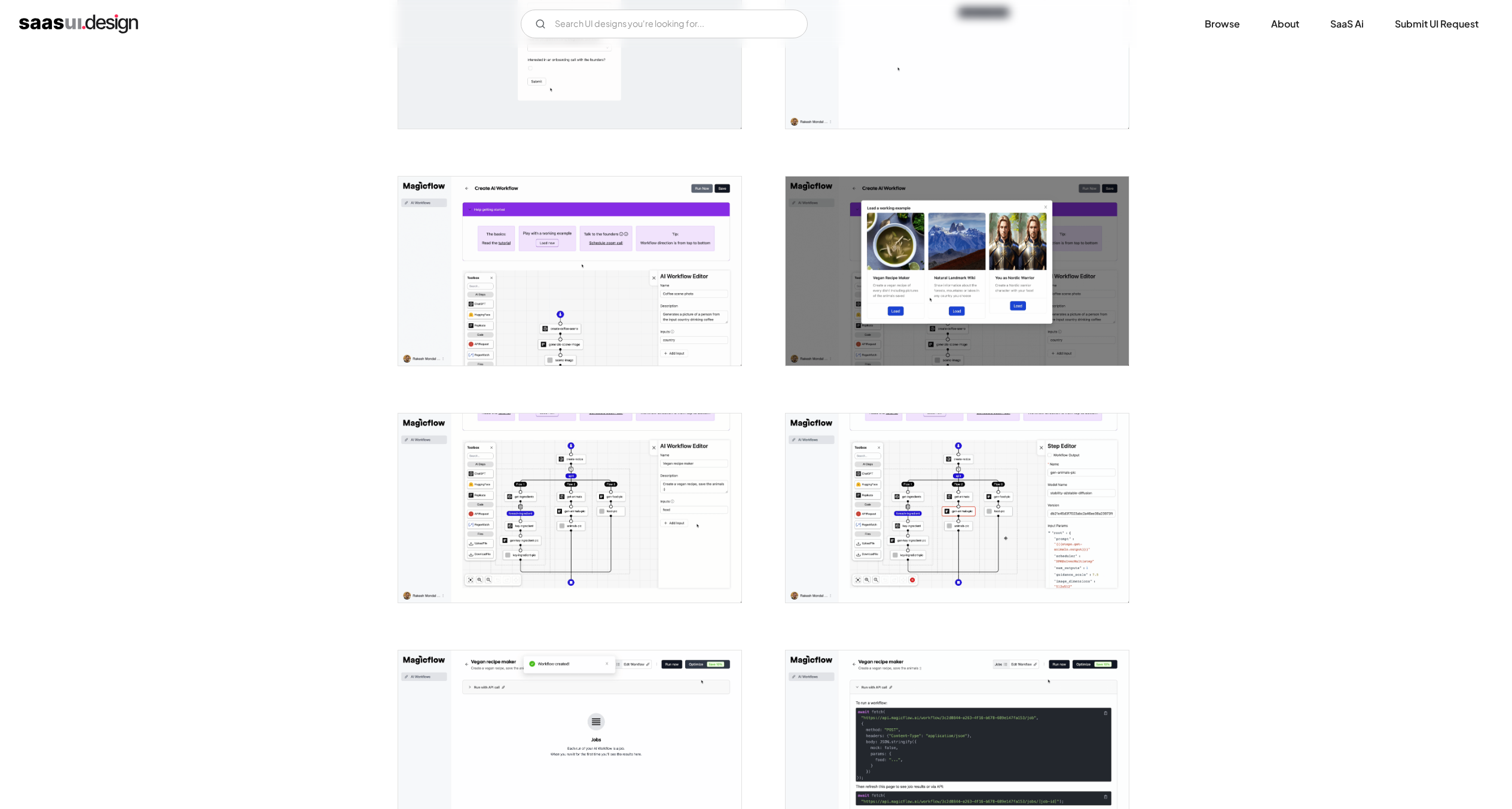
scroll to position [598, 0]
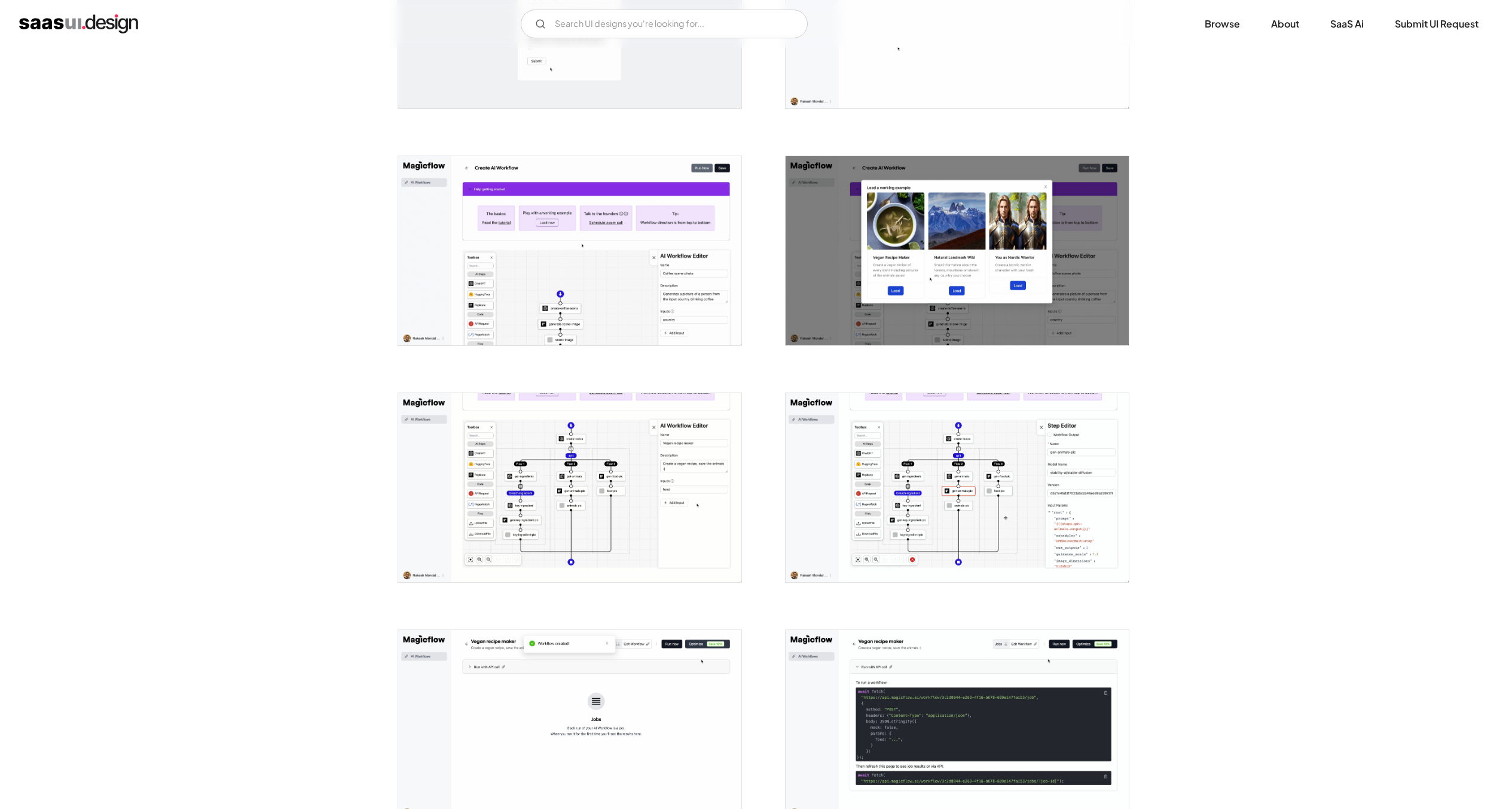
click at [904, 527] on img "open lightbox" at bounding box center [957, 487] width 343 height 189
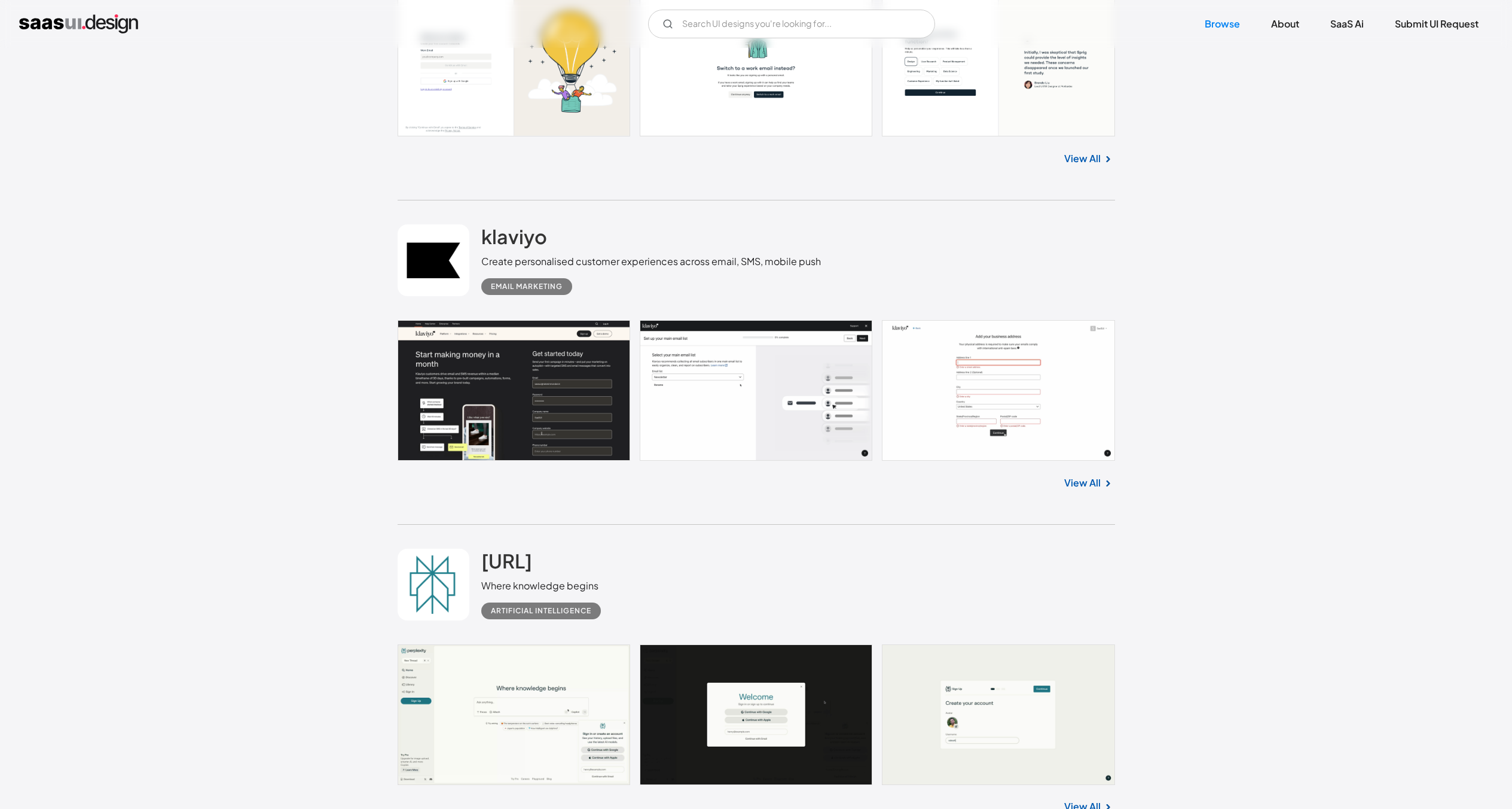
scroll to position [9882, 0]
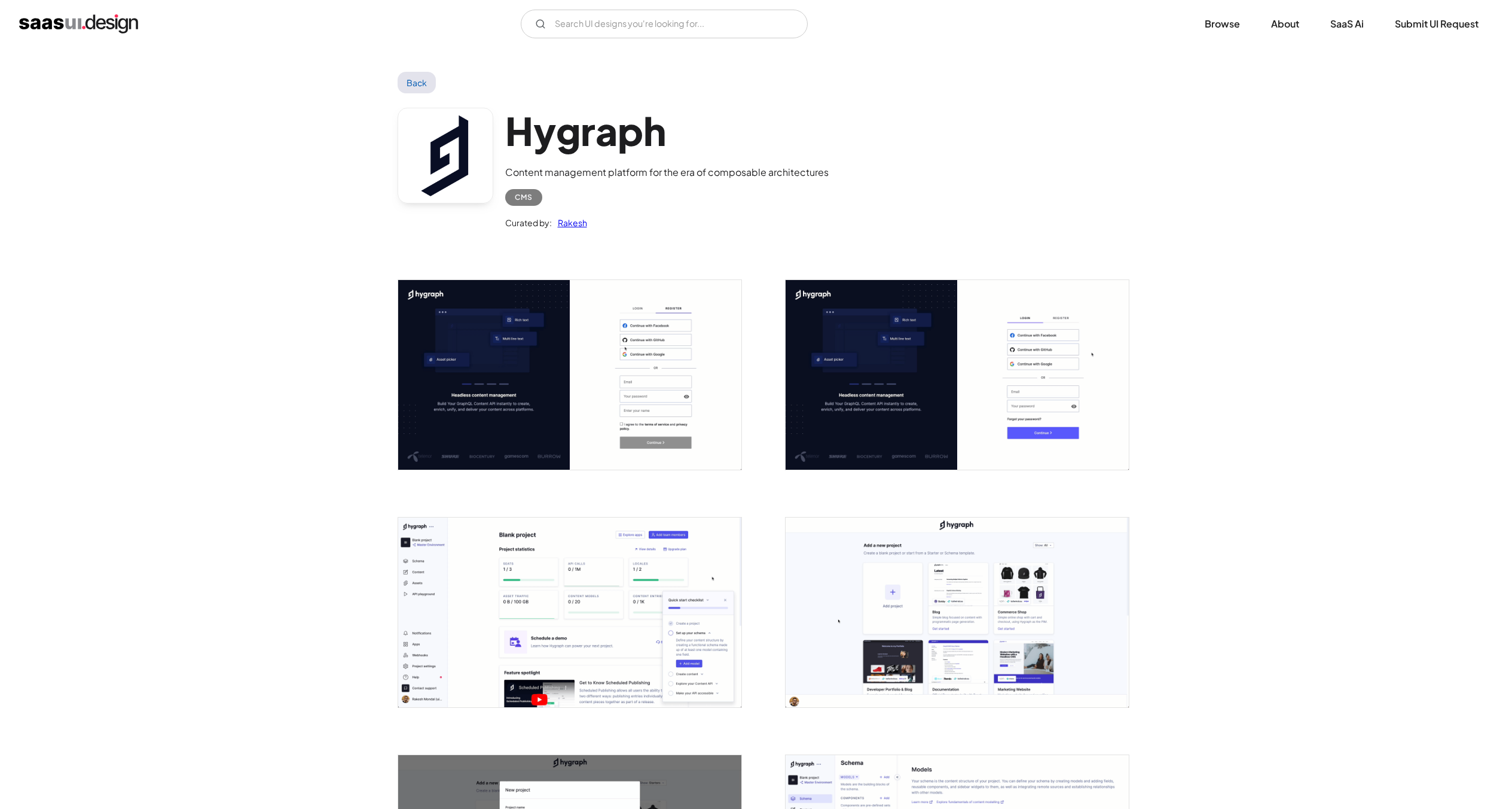
click at [642, 579] on img "open lightbox" at bounding box center [570, 612] width 343 height 190
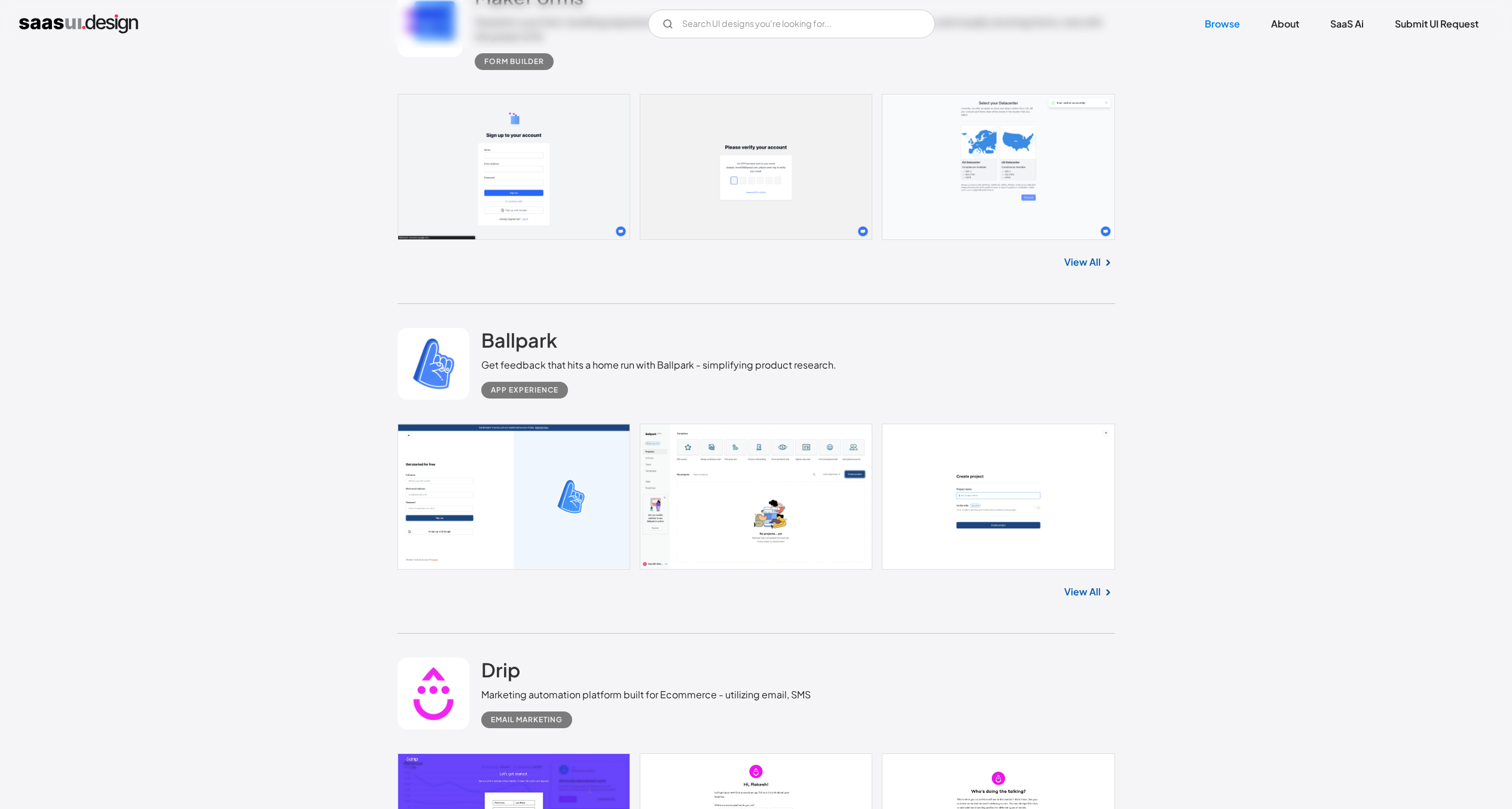
scroll to position [10420, 0]
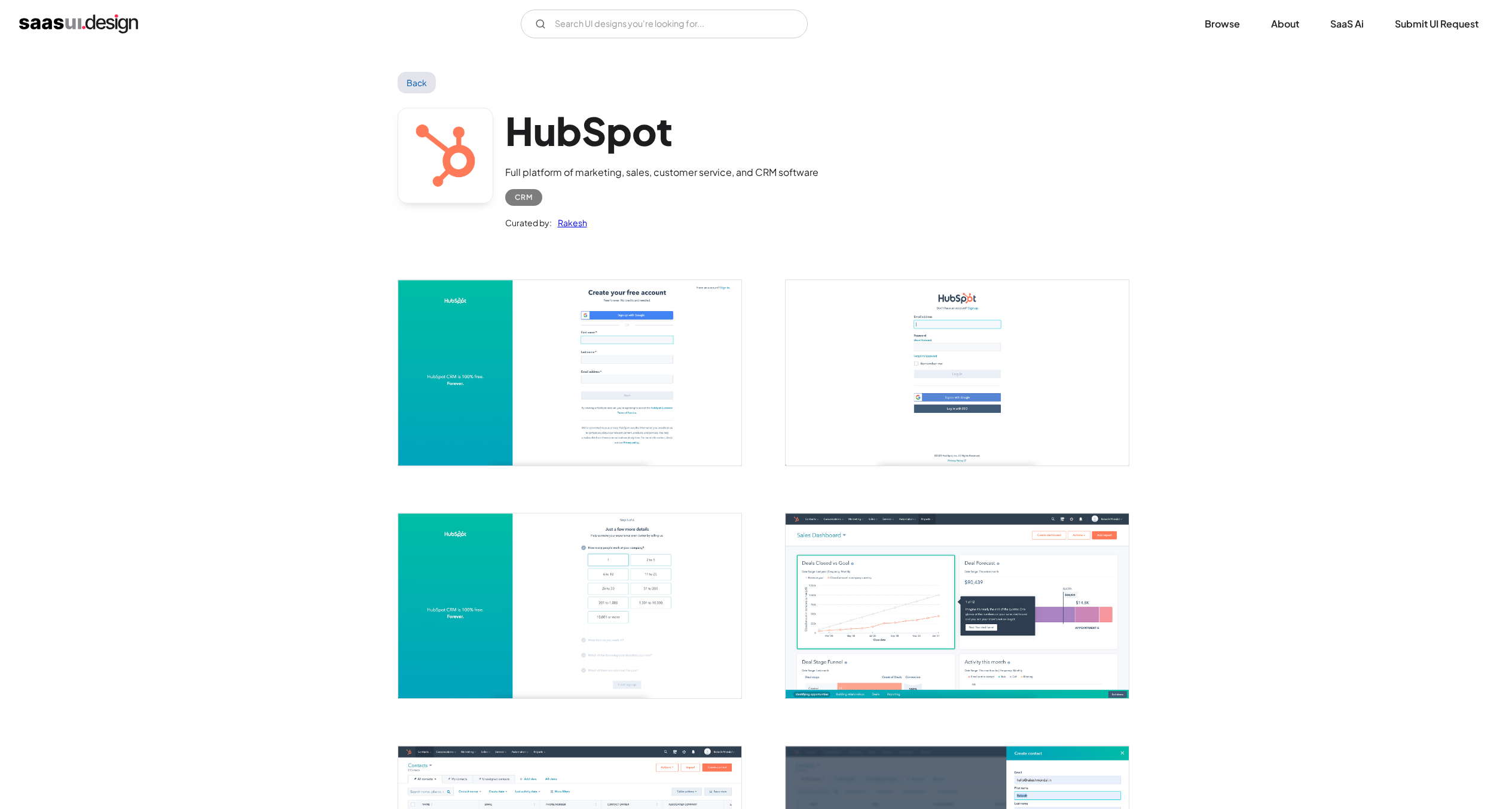
scroll to position [299, 0]
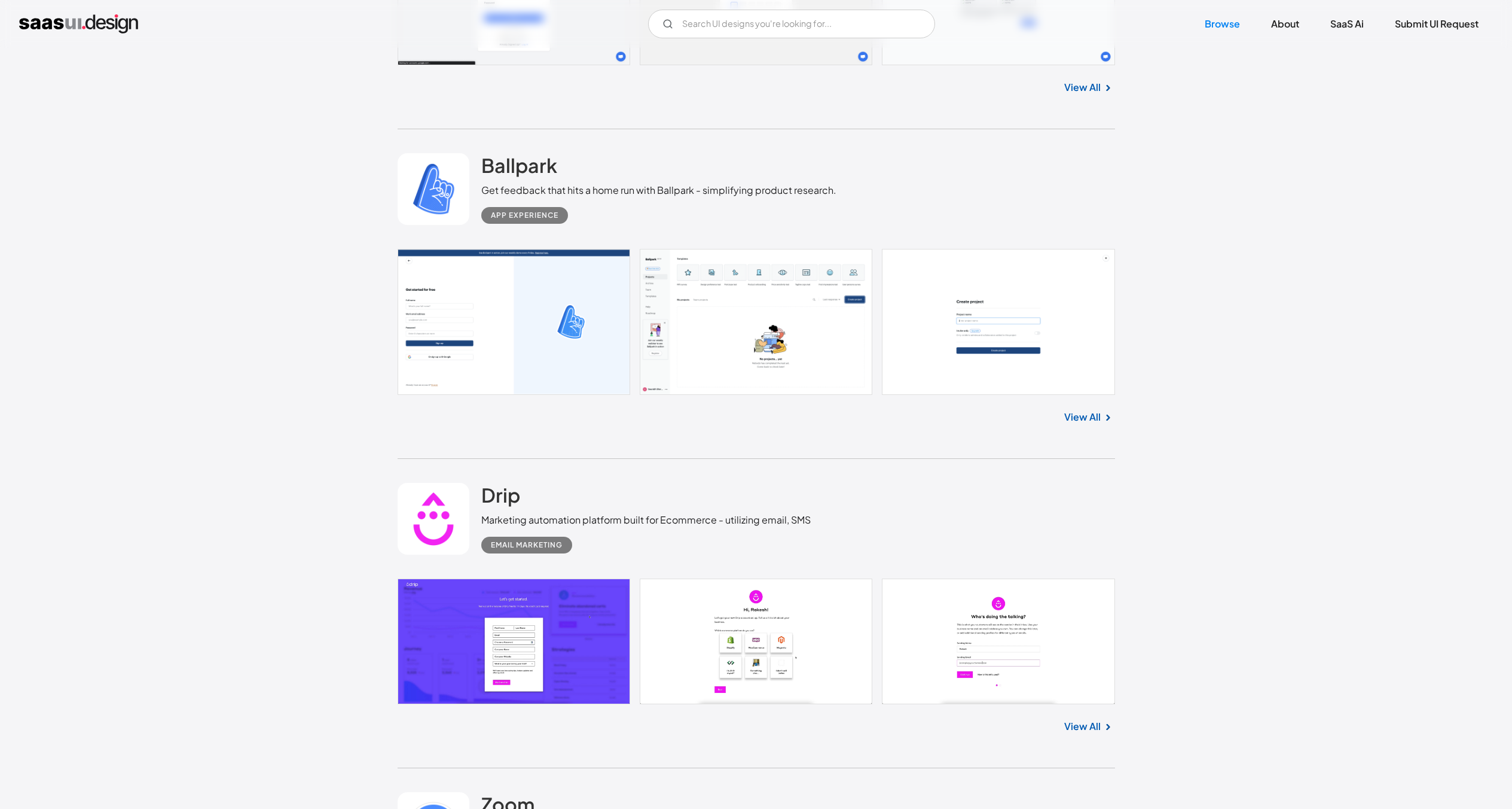
scroll to position [10659, 0]
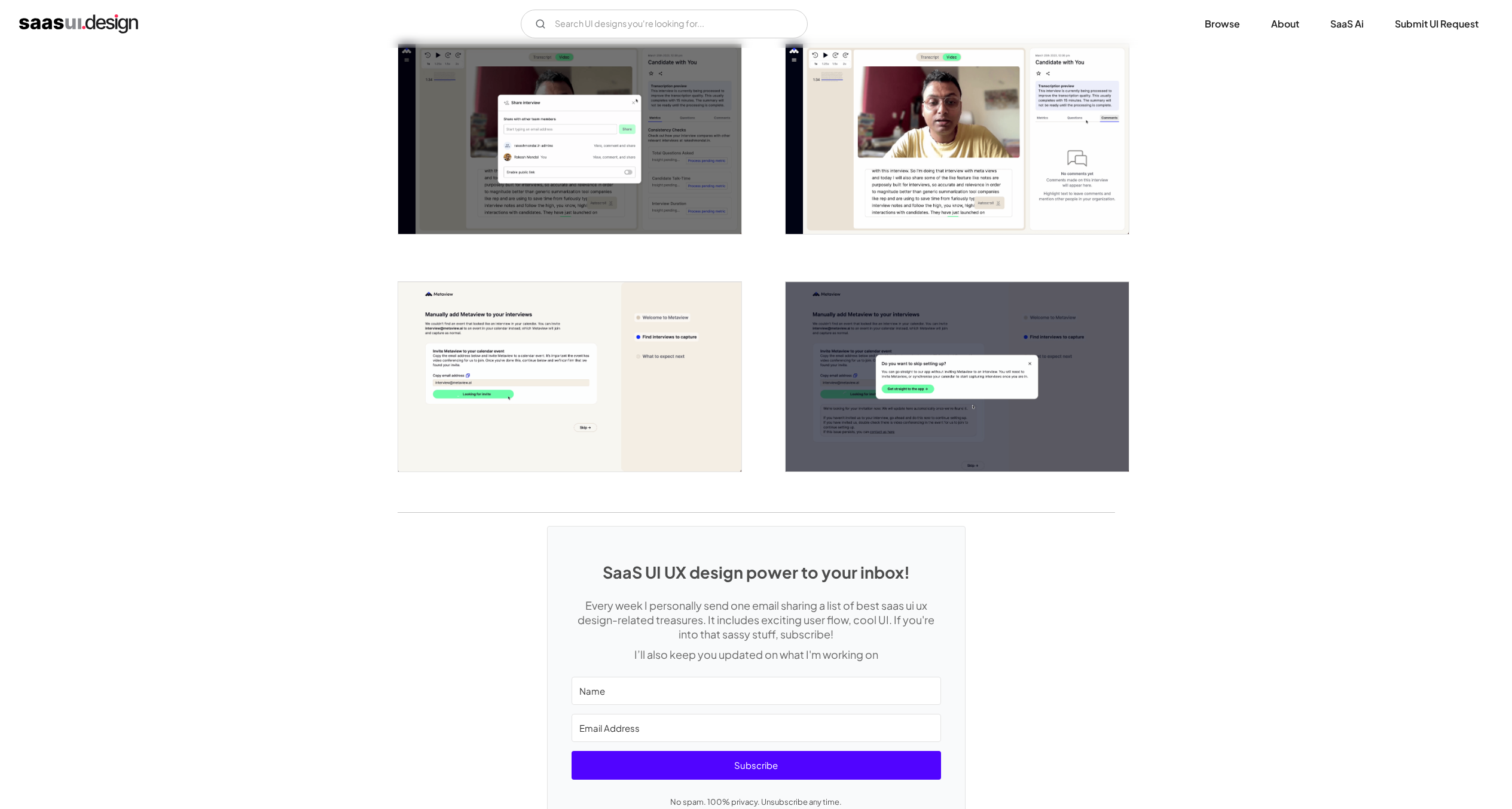
scroll to position [2713, 0]
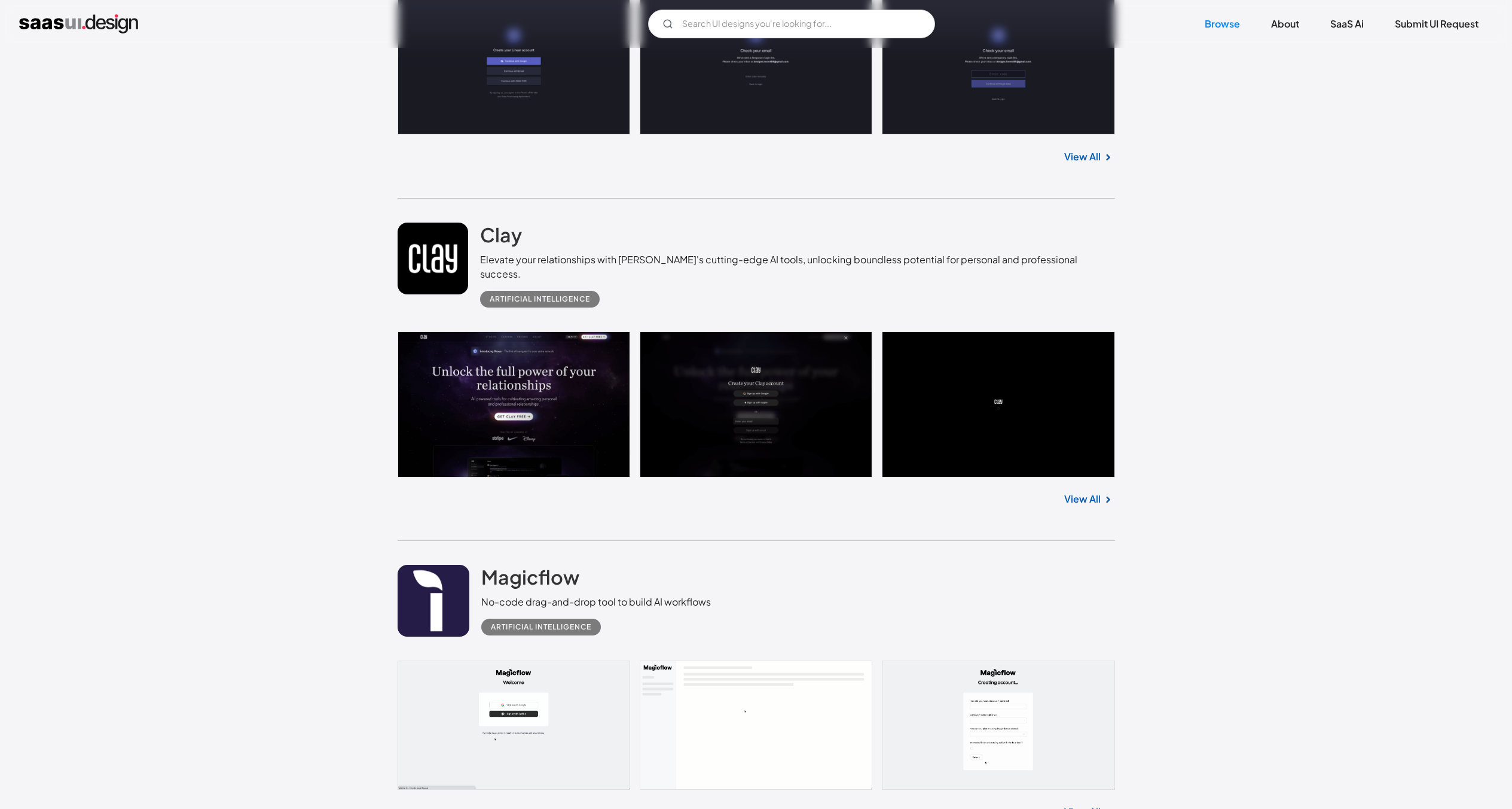
scroll to position [12450, 0]
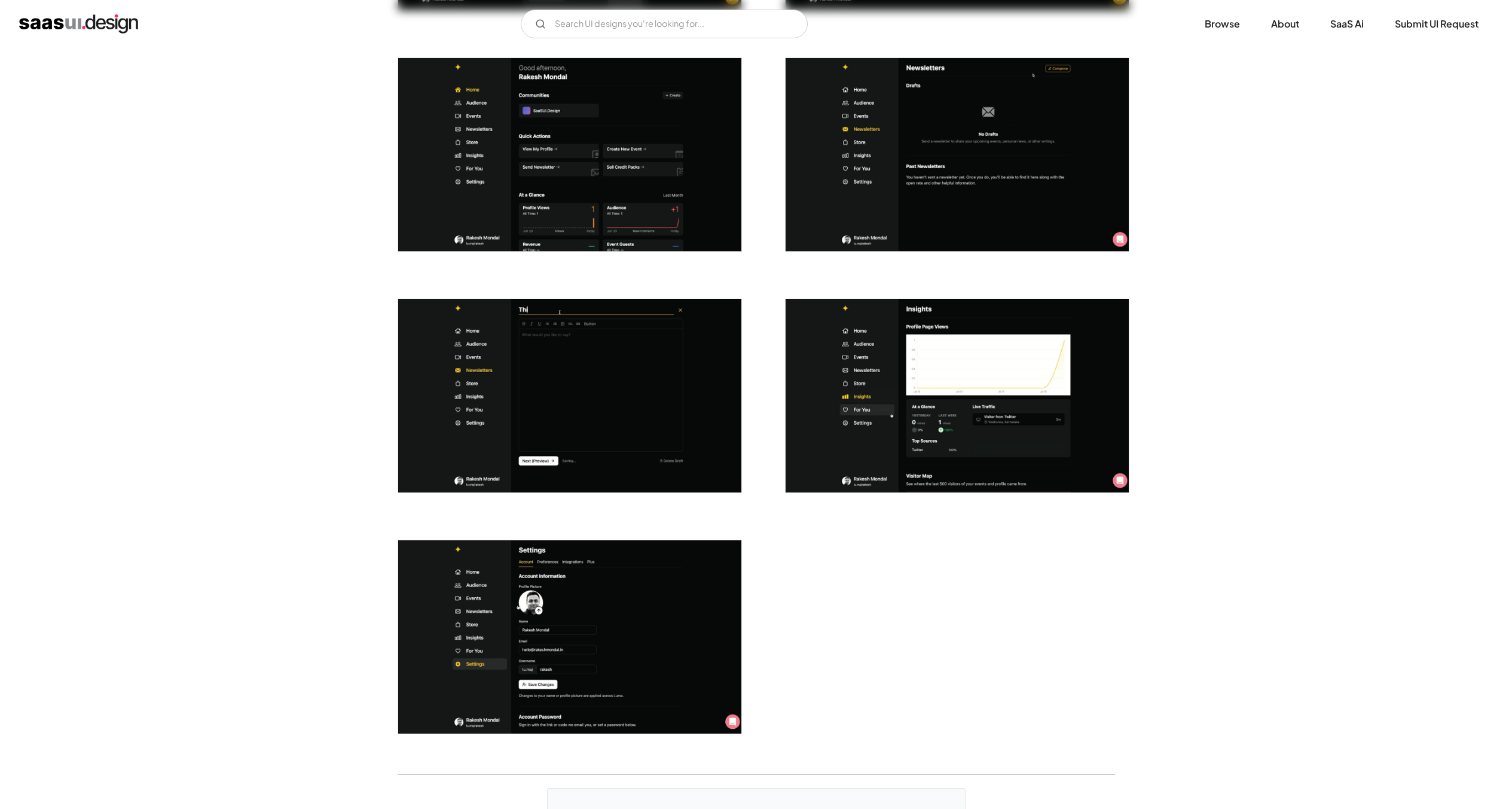
scroll to position [2693, 0]
